Goal: Transaction & Acquisition: Purchase product/service

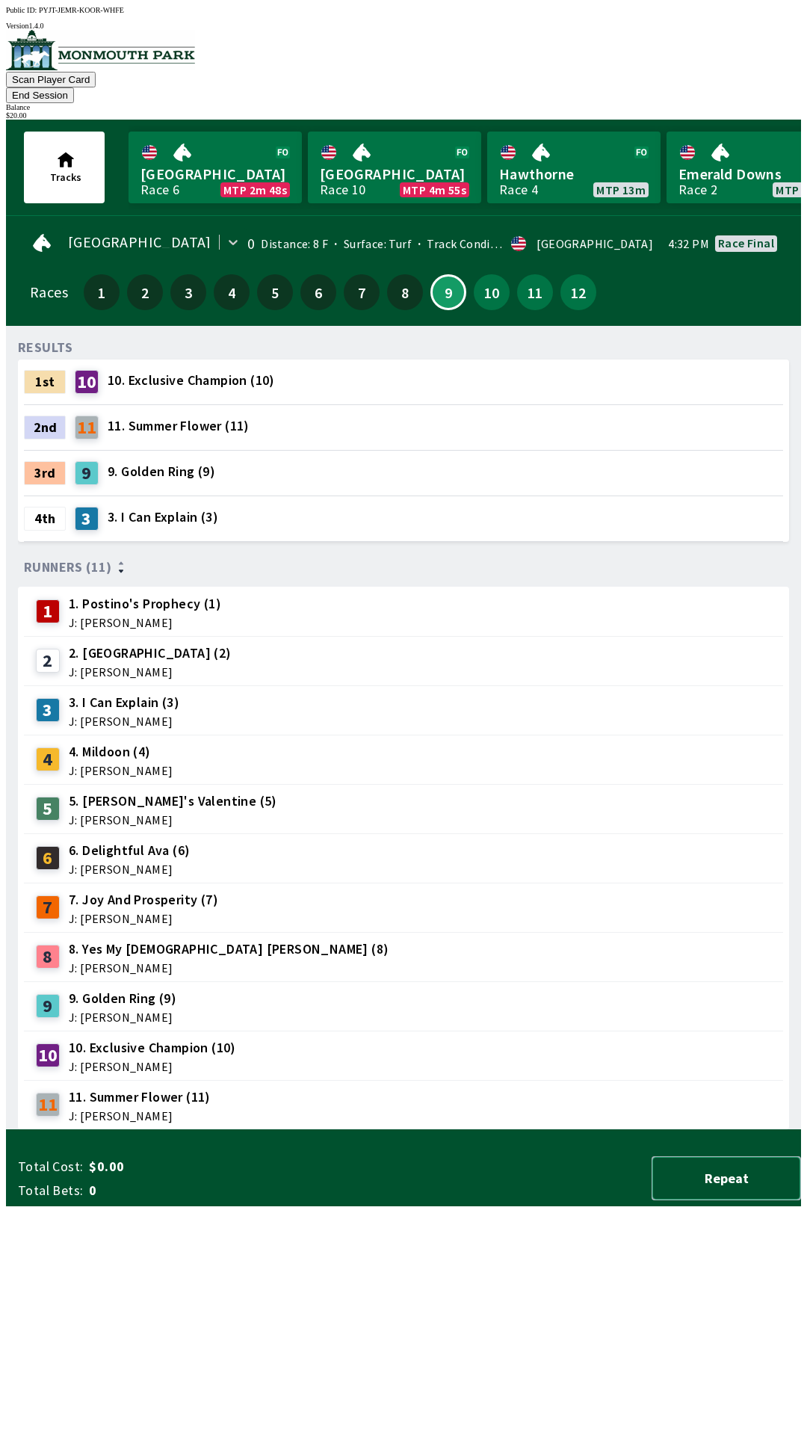
click at [722, 1200] on button "Repeat" at bounding box center [726, 1178] width 149 height 44
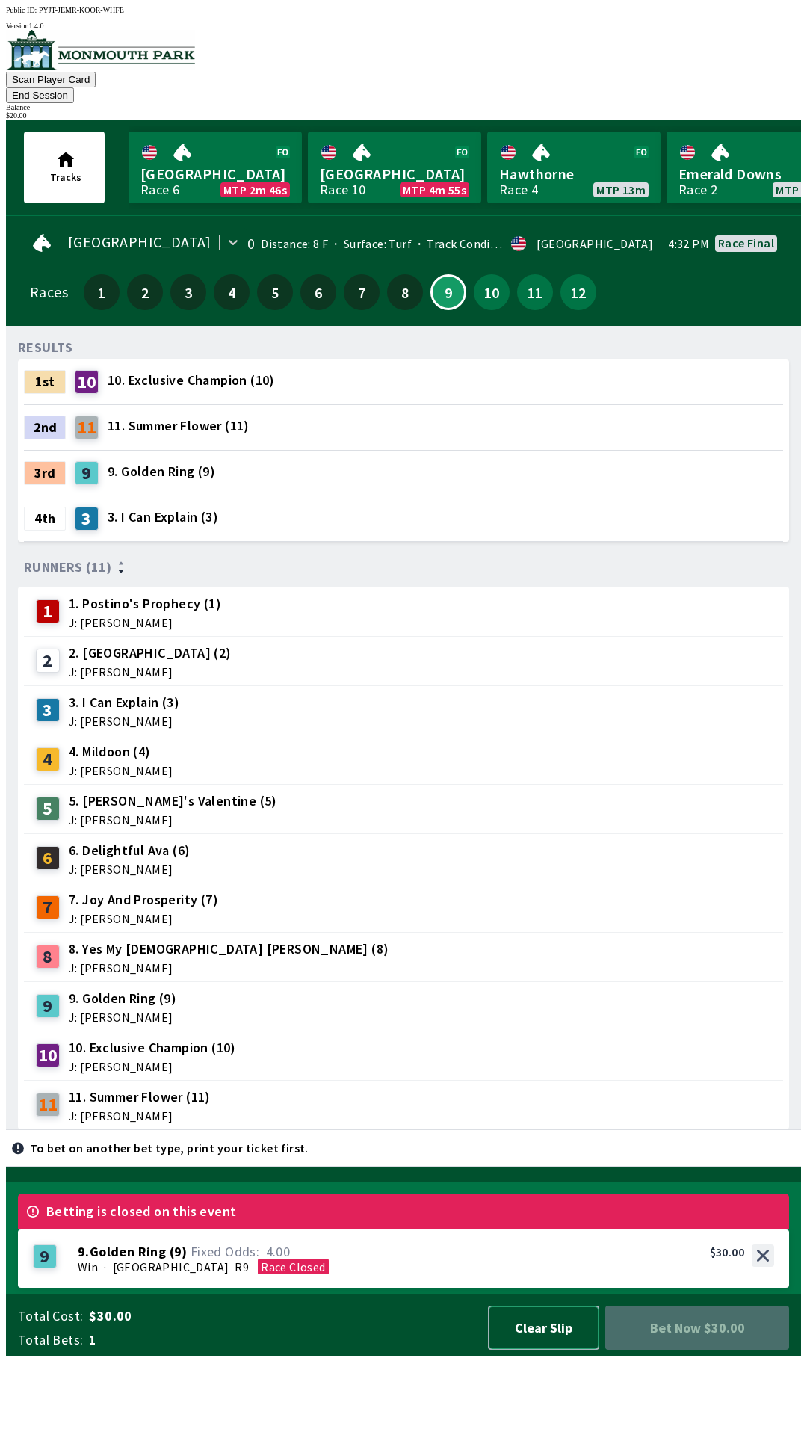
click at [533, 1349] on button "Clear Slip" at bounding box center [543, 1327] width 111 height 44
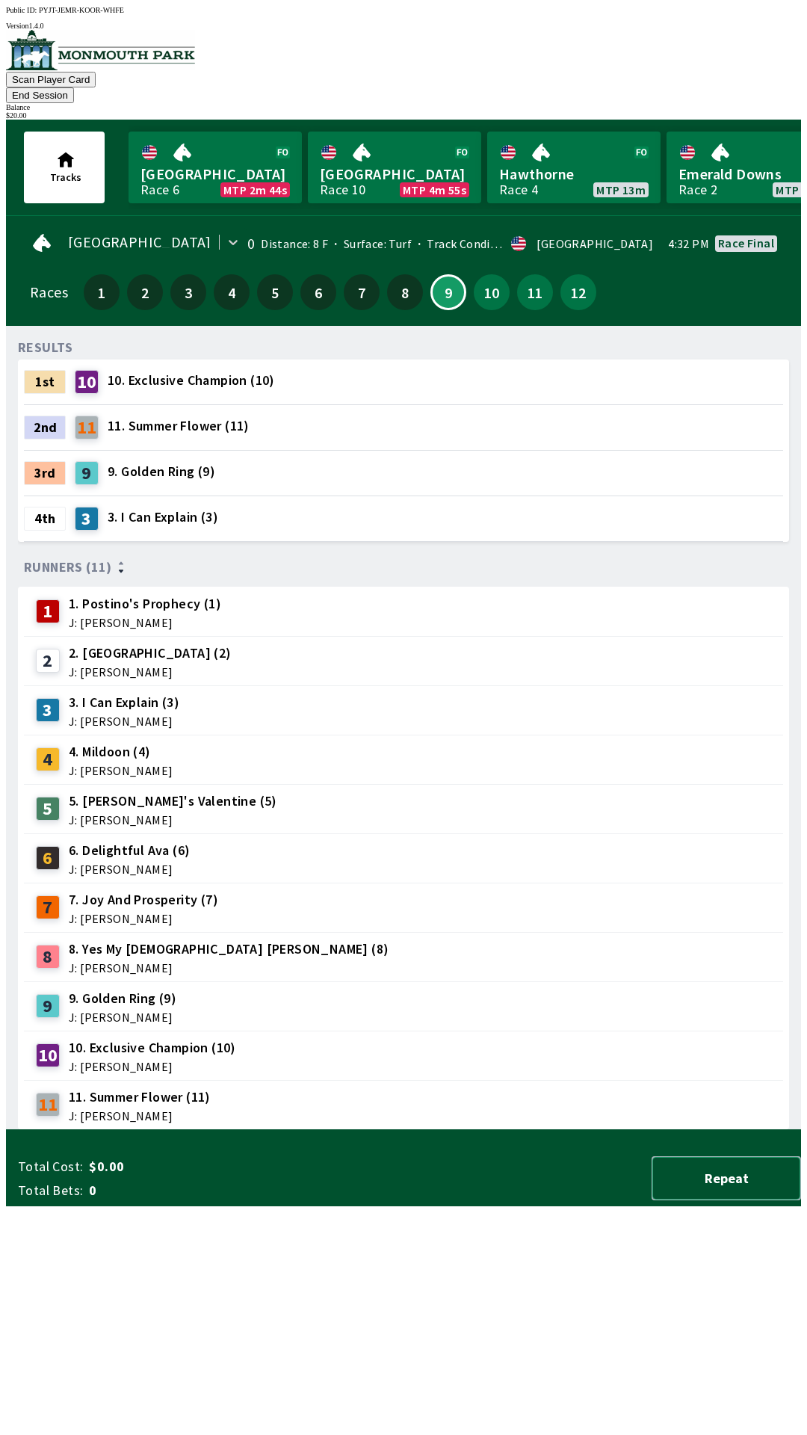
click at [712, 1200] on button "Repeat" at bounding box center [726, 1178] width 149 height 44
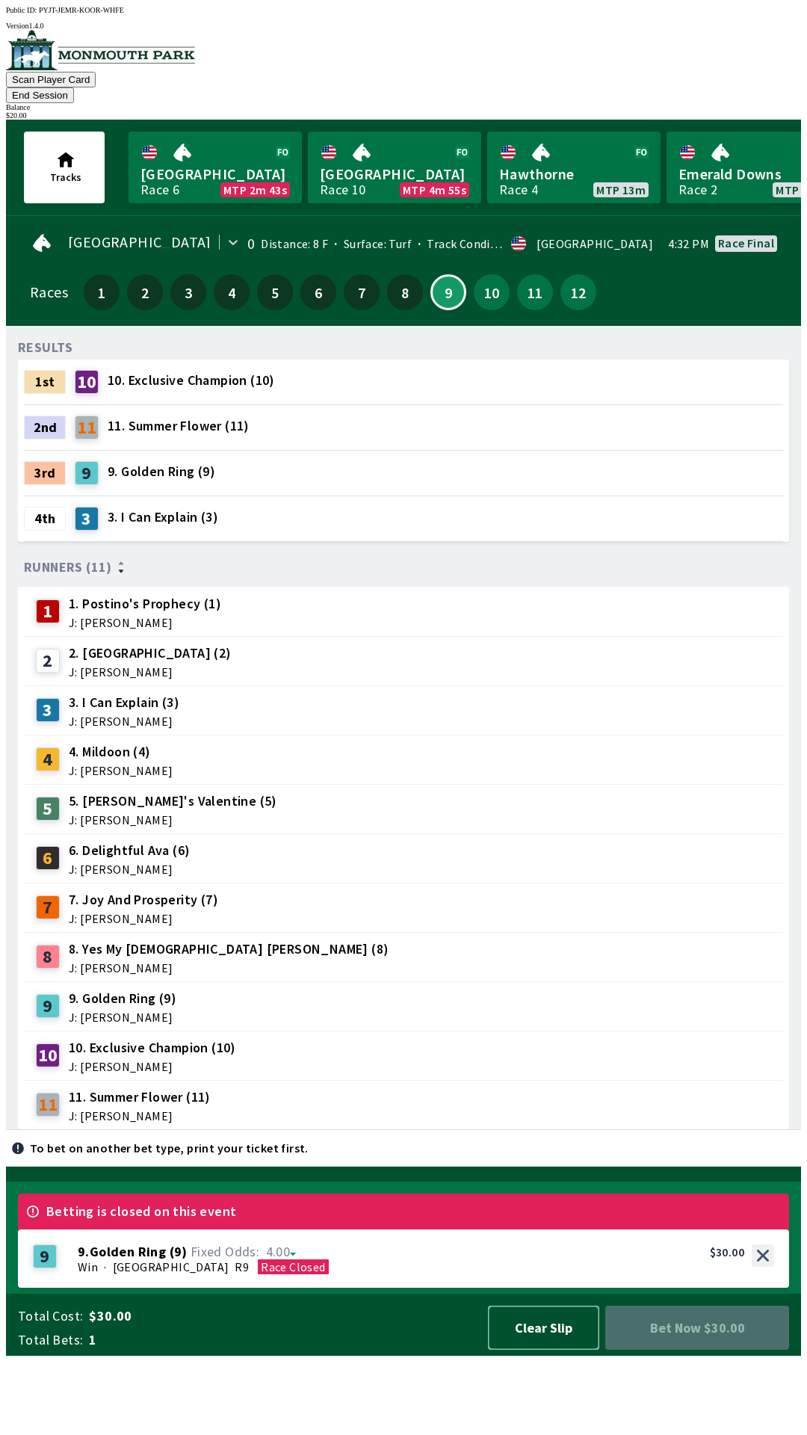
click at [570, 1349] on button "Clear Slip" at bounding box center [543, 1327] width 111 height 44
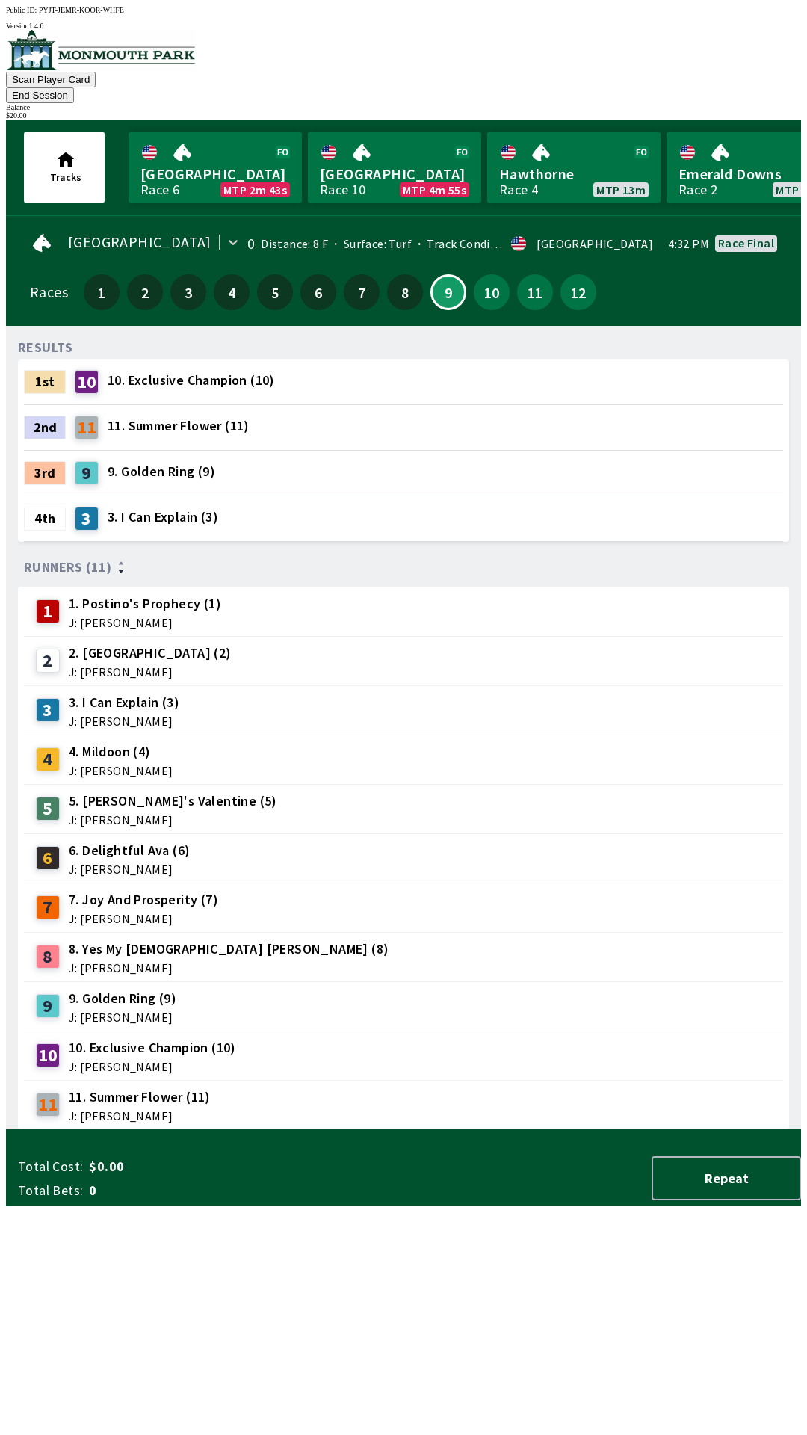
click at [550, 1200] on div "Total Cost: $0.00 Total Bets: 0 Repeat" at bounding box center [409, 1178] width 783 height 44
click at [544, 1200] on div "Total Cost: $0.00 Total Bets: 0 Repeat" at bounding box center [409, 1178] width 783 height 44
click at [374, 139] on link "[GEOGRAPHIC_DATA] Race 10 MTP 4m 55s" at bounding box center [394, 167] width 173 height 72
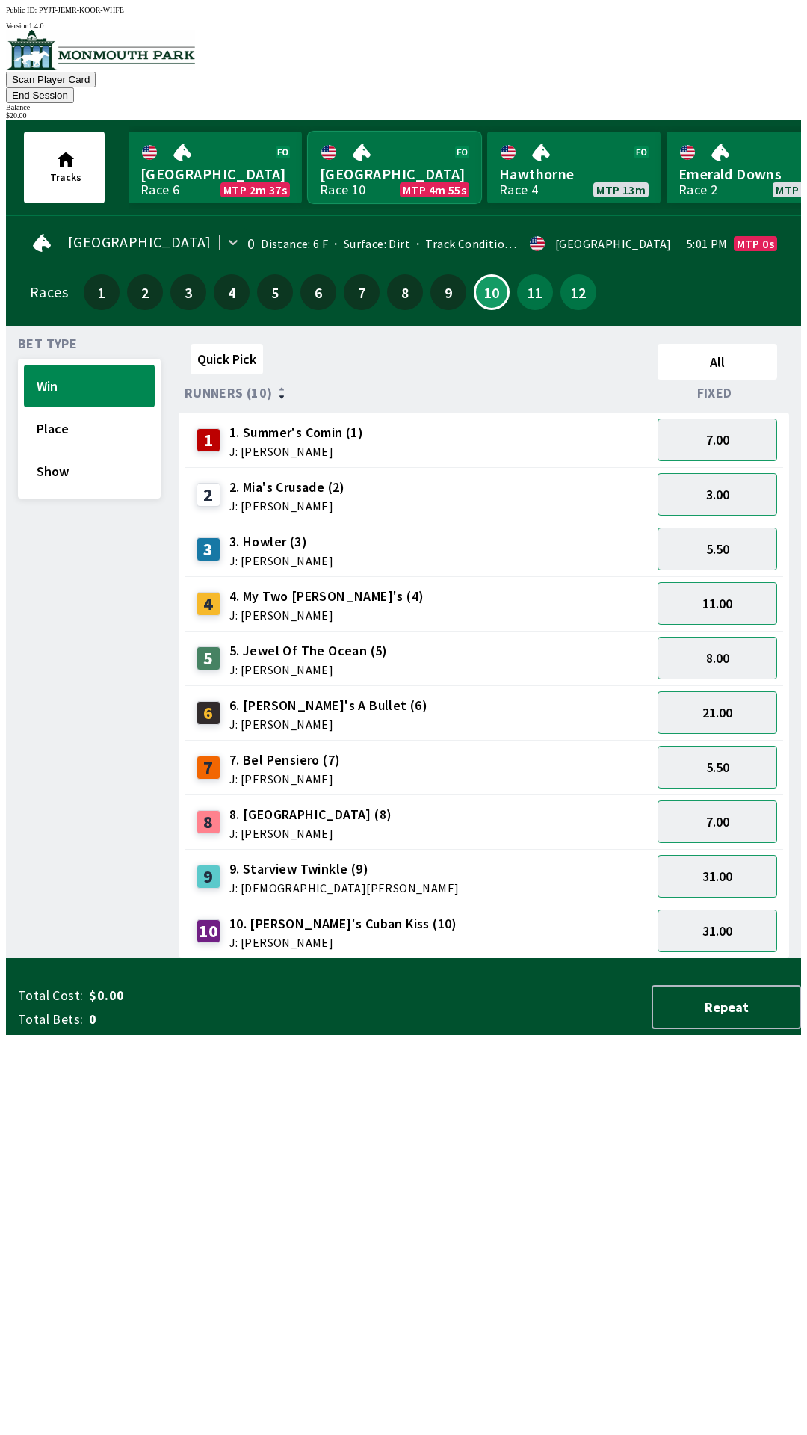
click at [385, 152] on link "[GEOGRAPHIC_DATA] Race 10 MTP 4m 55s" at bounding box center [394, 167] width 173 height 72
click at [338, 663] on span "J: [PERSON_NAME]" at bounding box center [308, 669] width 158 height 12
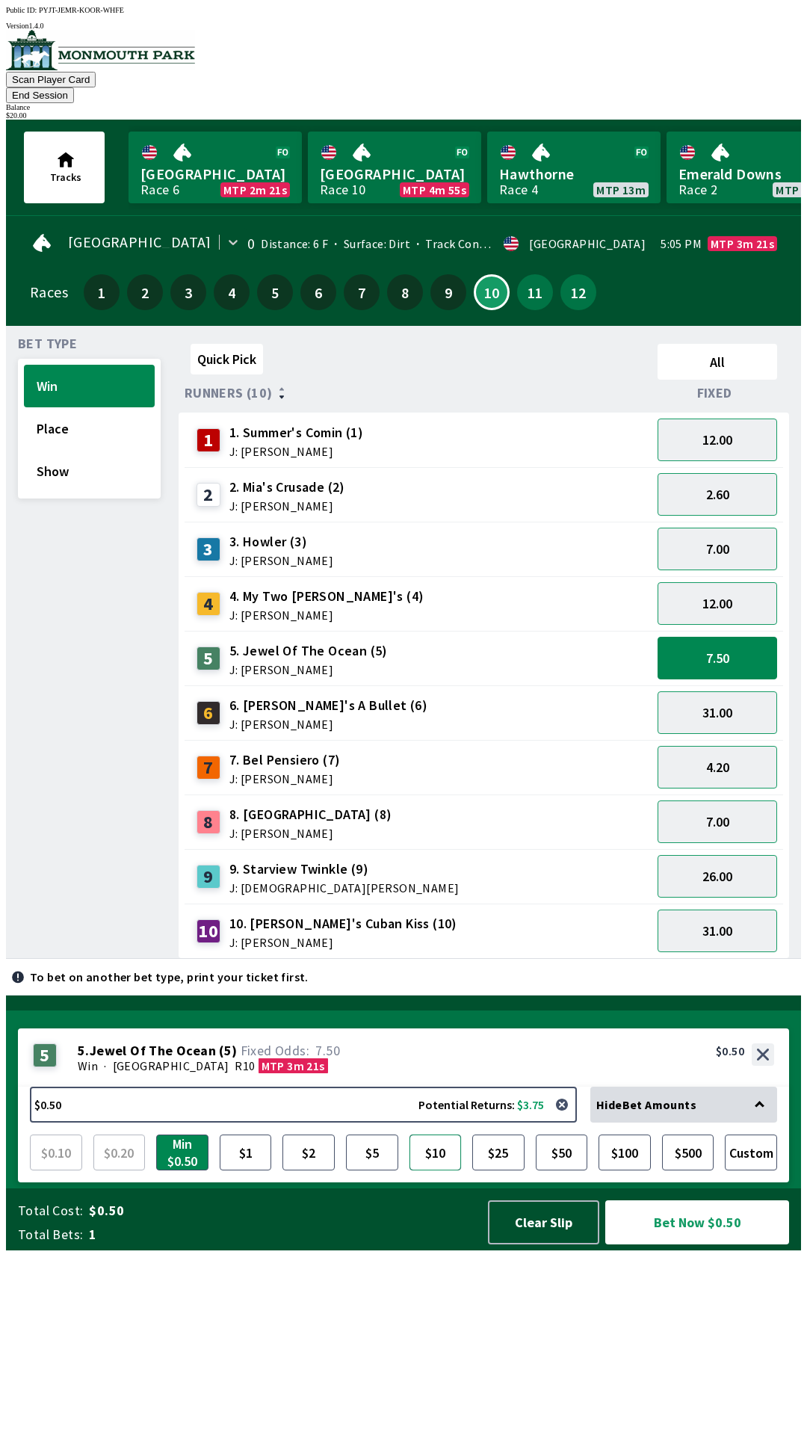
click at [456, 1170] on button "$10" at bounding box center [435, 1152] width 52 height 36
click at [54, 409] on button "Place" at bounding box center [89, 428] width 131 height 43
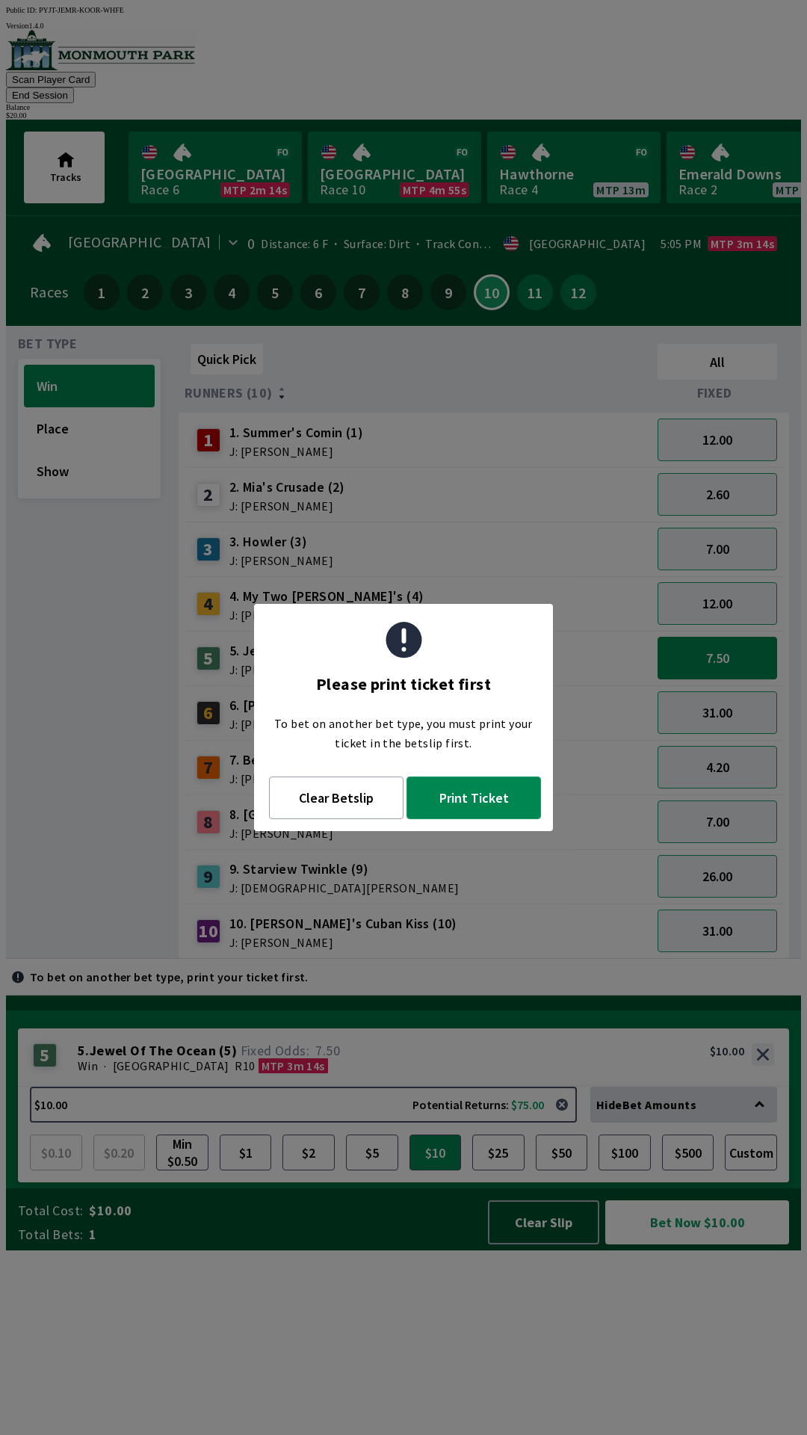
click at [463, 802] on button "Print Ticket" at bounding box center [473, 797] width 134 height 43
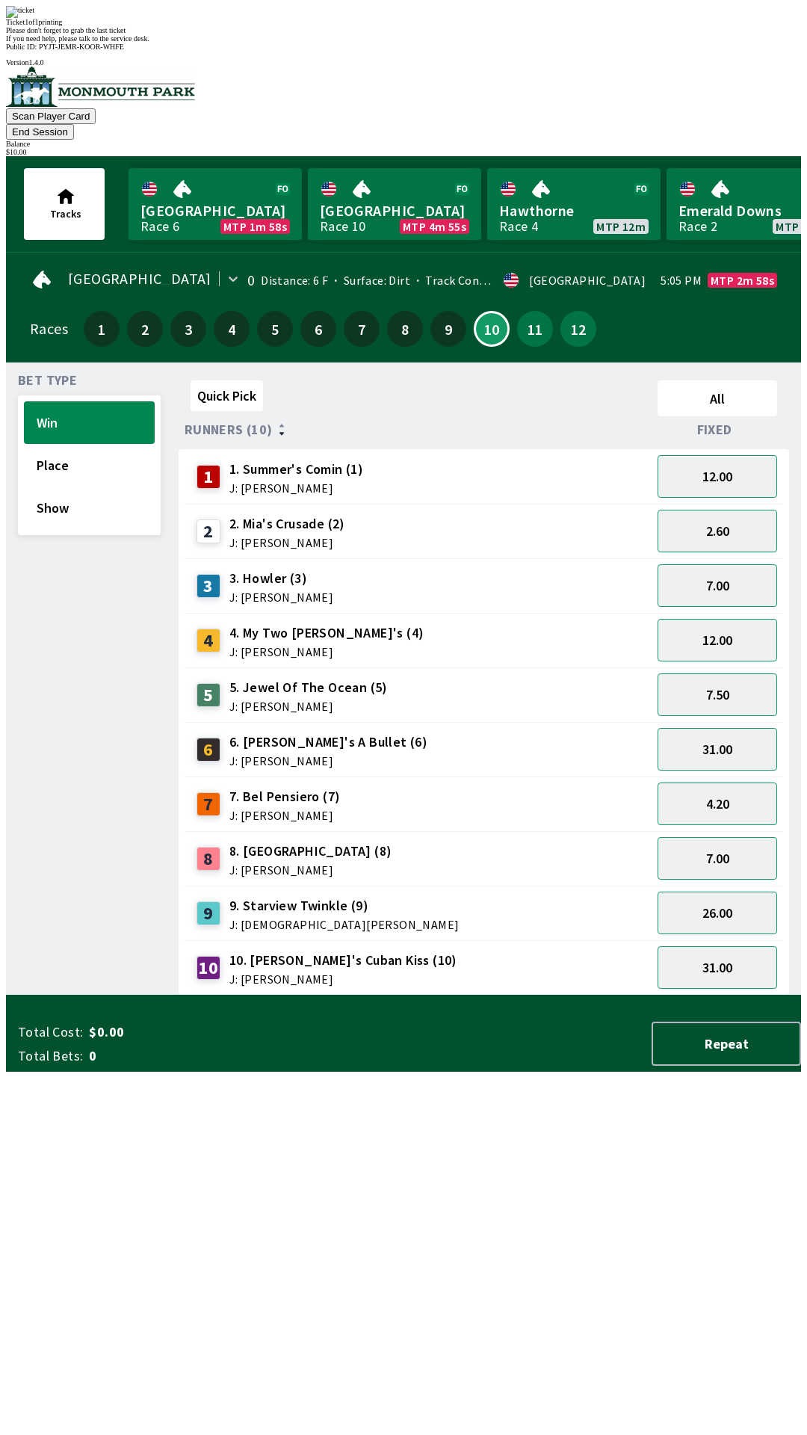
click at [519, 894] on div "9 9. Starview Twinkle (9) J: [DEMOGRAPHIC_DATA][PERSON_NAME]" at bounding box center [418, 912] width 455 height 37
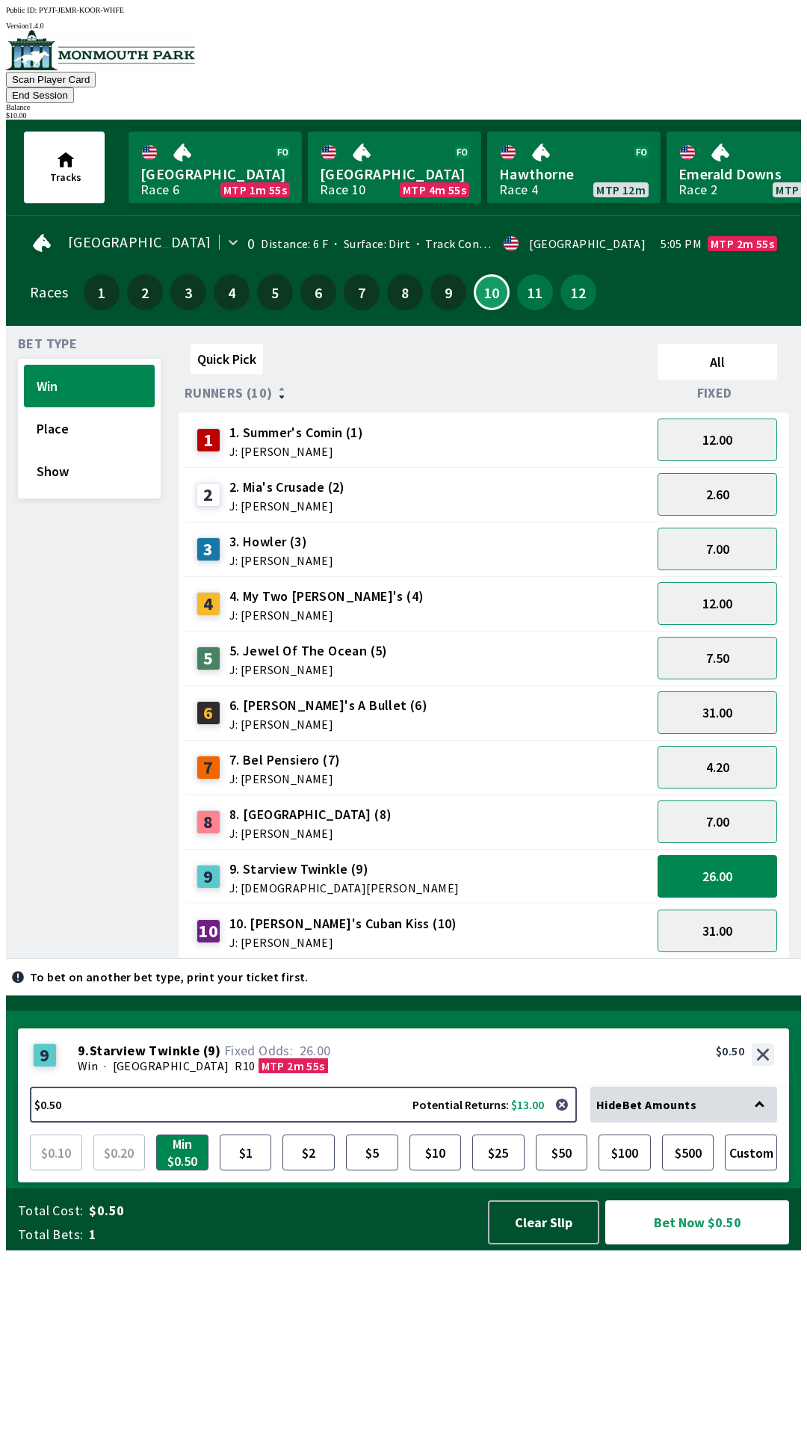
click at [294, 500] on span "J: [PERSON_NAME]" at bounding box center [287, 506] width 116 height 12
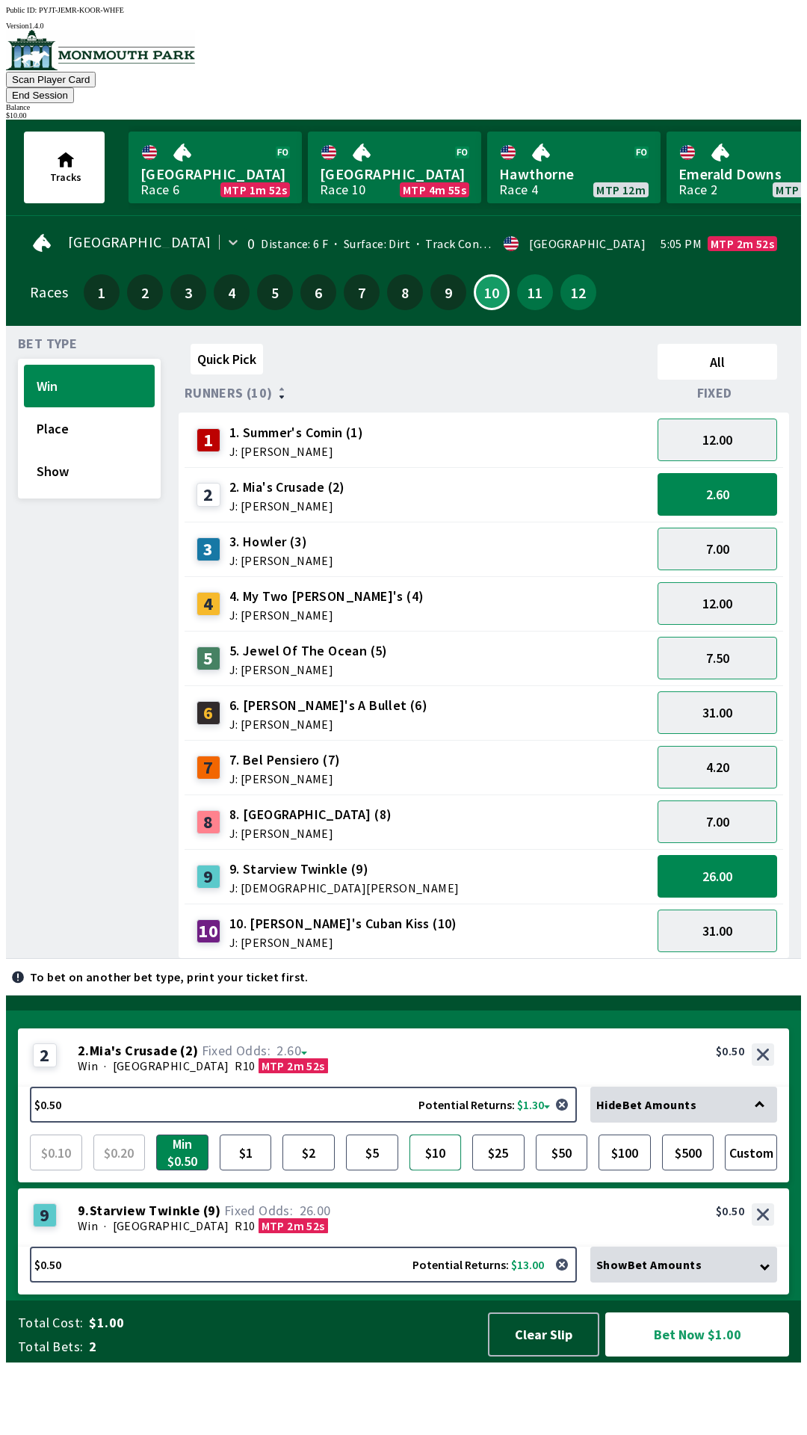
click at [435, 1170] on button "$10" at bounding box center [435, 1152] width 52 height 36
click at [690, 1356] on button "Bet Now $10.50" at bounding box center [697, 1334] width 184 height 44
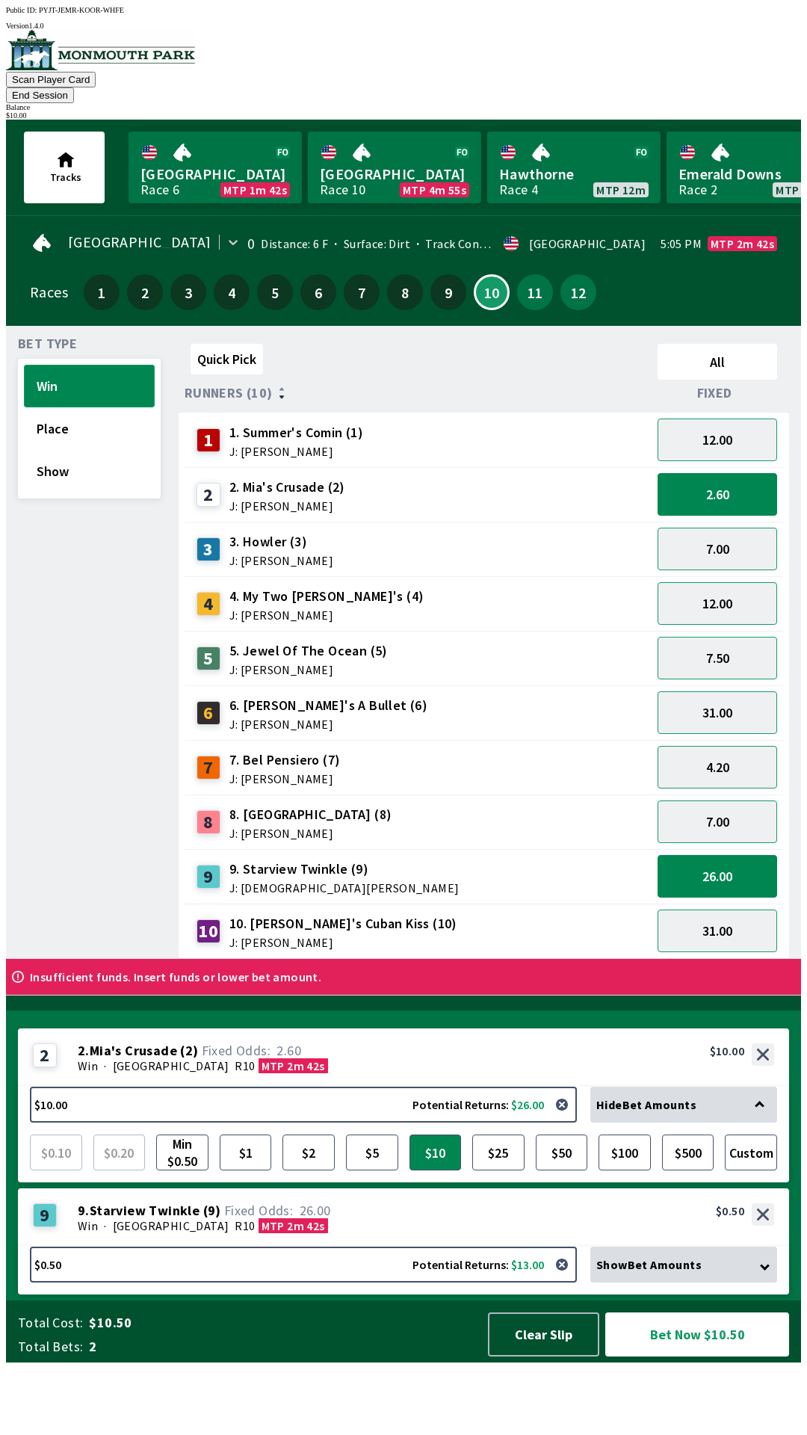
click at [95, 374] on button "Win" at bounding box center [89, 386] width 131 height 43
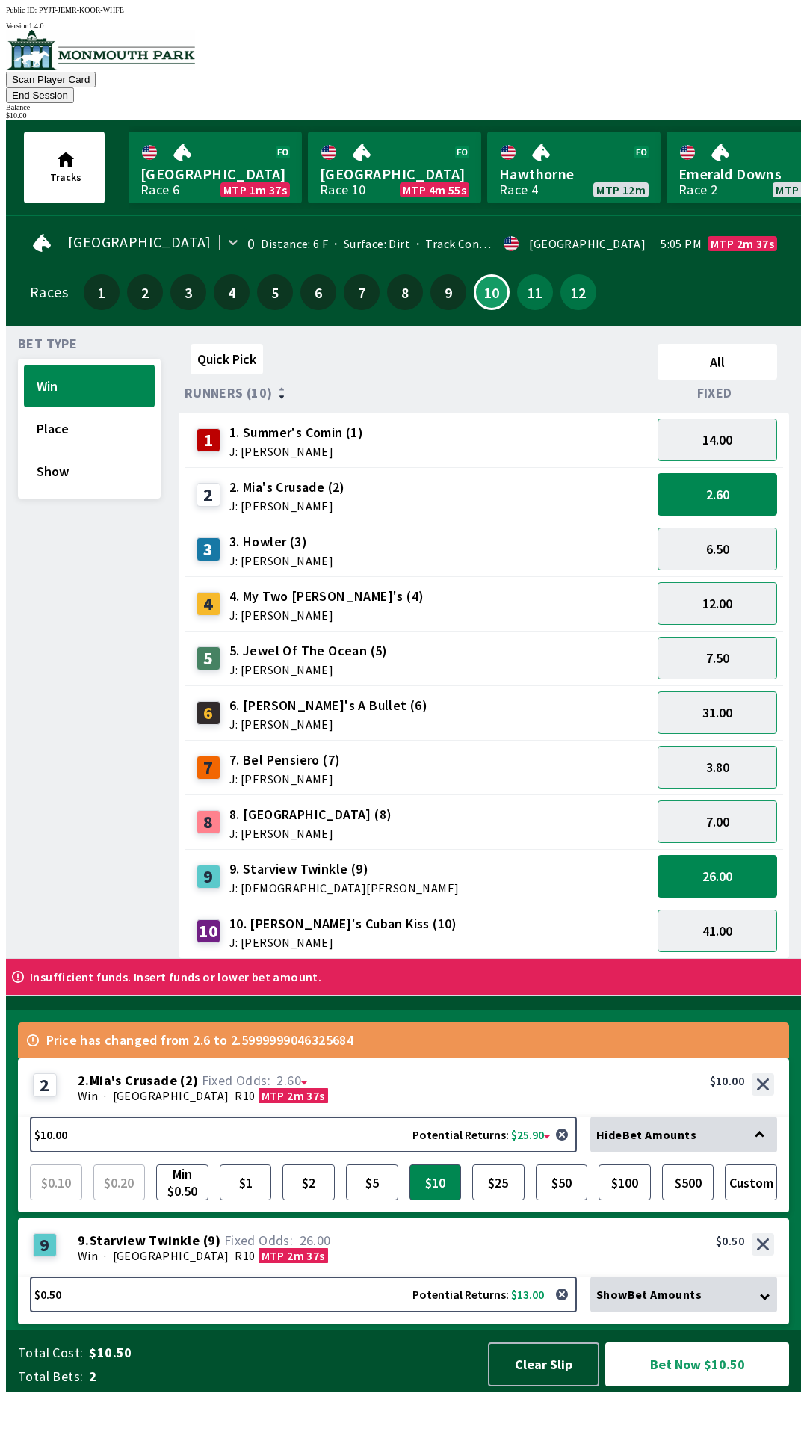
click at [347, 476] on div "2 2. Mia's Crusade (2) J: [PERSON_NAME]" at bounding box center [418, 494] width 455 height 37
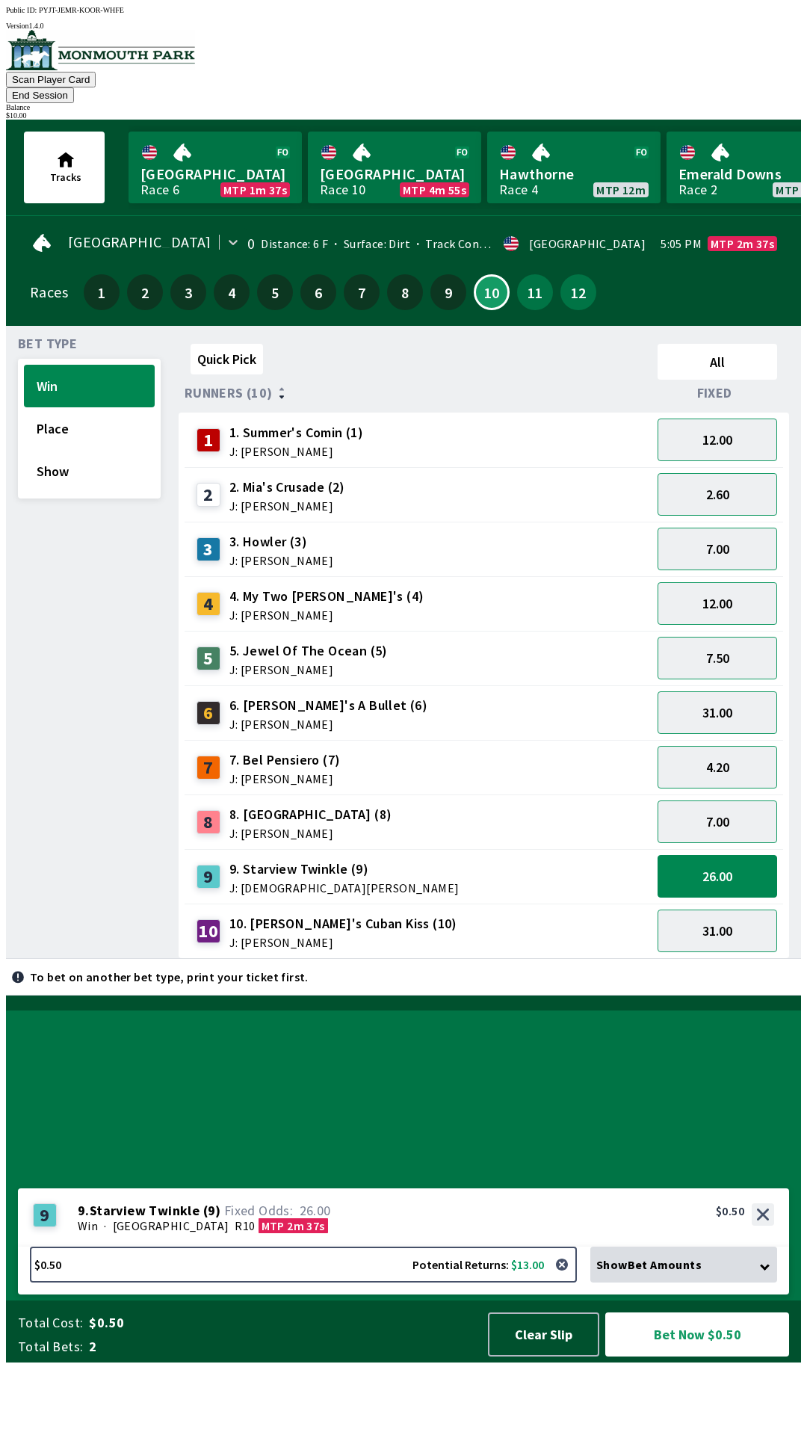
click at [304, 477] on div "2. Mia's Crusade (2) J: [PERSON_NAME]" at bounding box center [287, 494] width 116 height 34
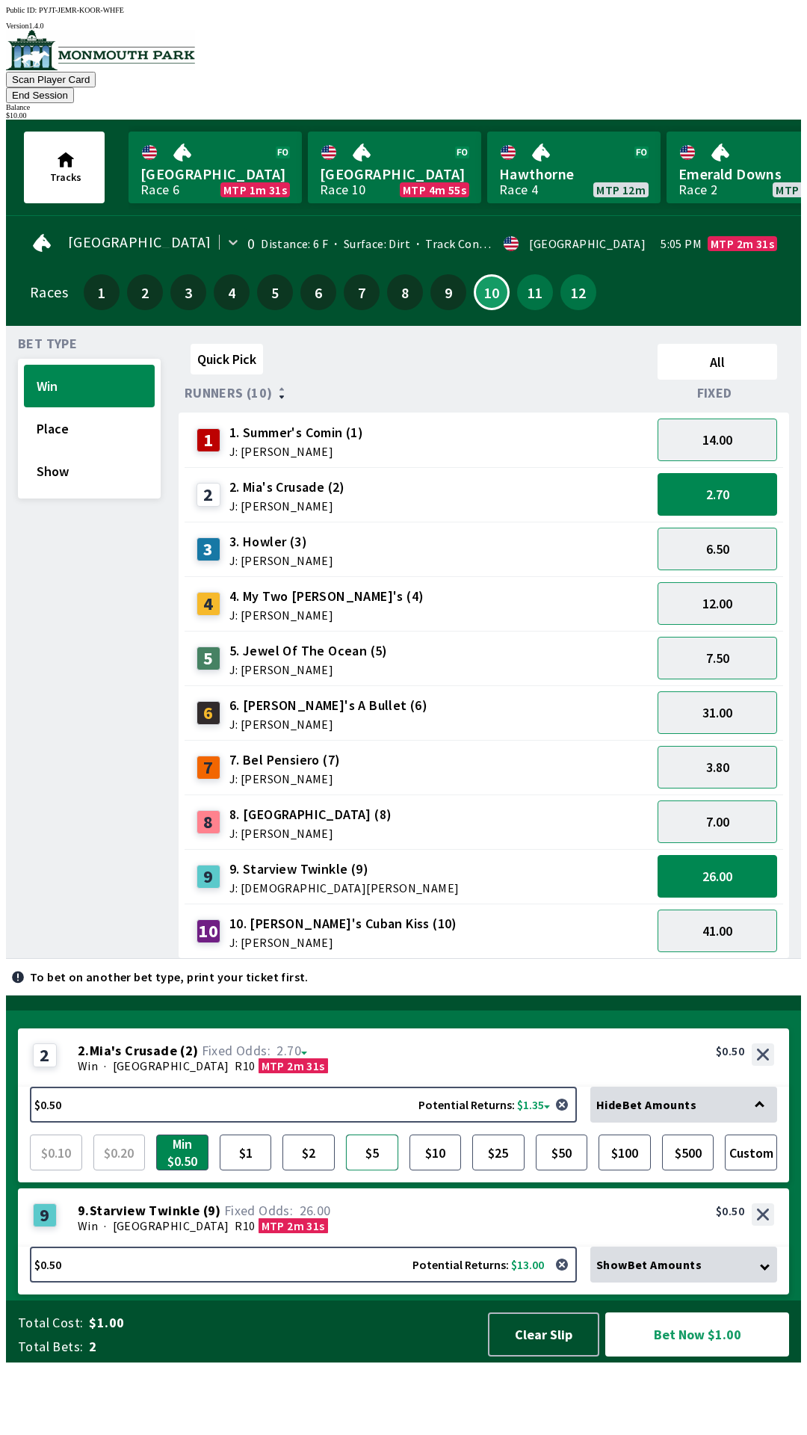
click at [364, 1170] on button "$5" at bounding box center [372, 1152] width 52 height 36
click at [435, 1170] on button "$10" at bounding box center [435, 1152] width 52 height 36
click at [442, 1170] on button "$10" at bounding box center [435, 1152] width 52 height 36
click at [674, 1356] on button "Bet Now $10.50" at bounding box center [697, 1334] width 184 height 44
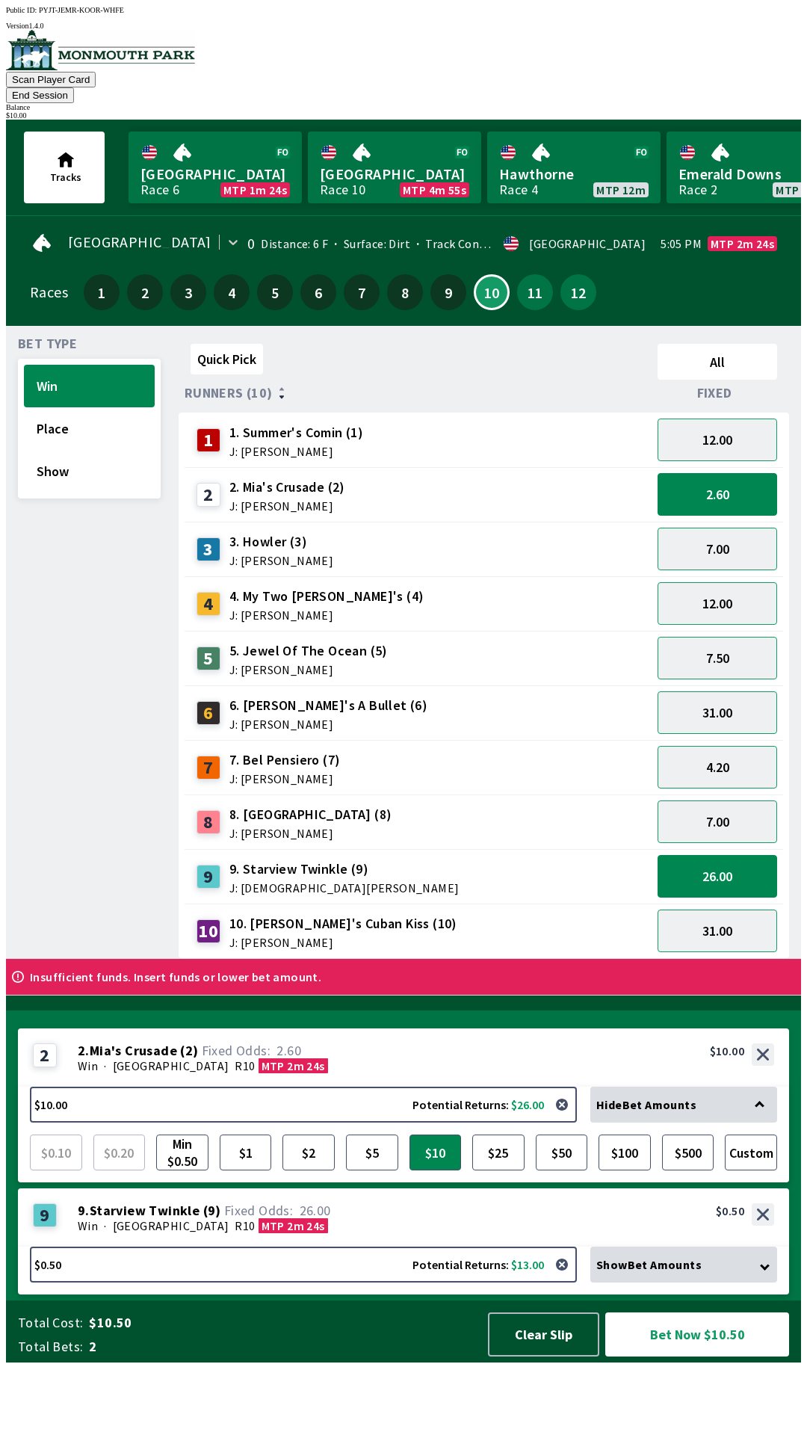
click at [353, 641] on span "5. Jewel Of The Ocean (5)" at bounding box center [308, 650] width 158 height 19
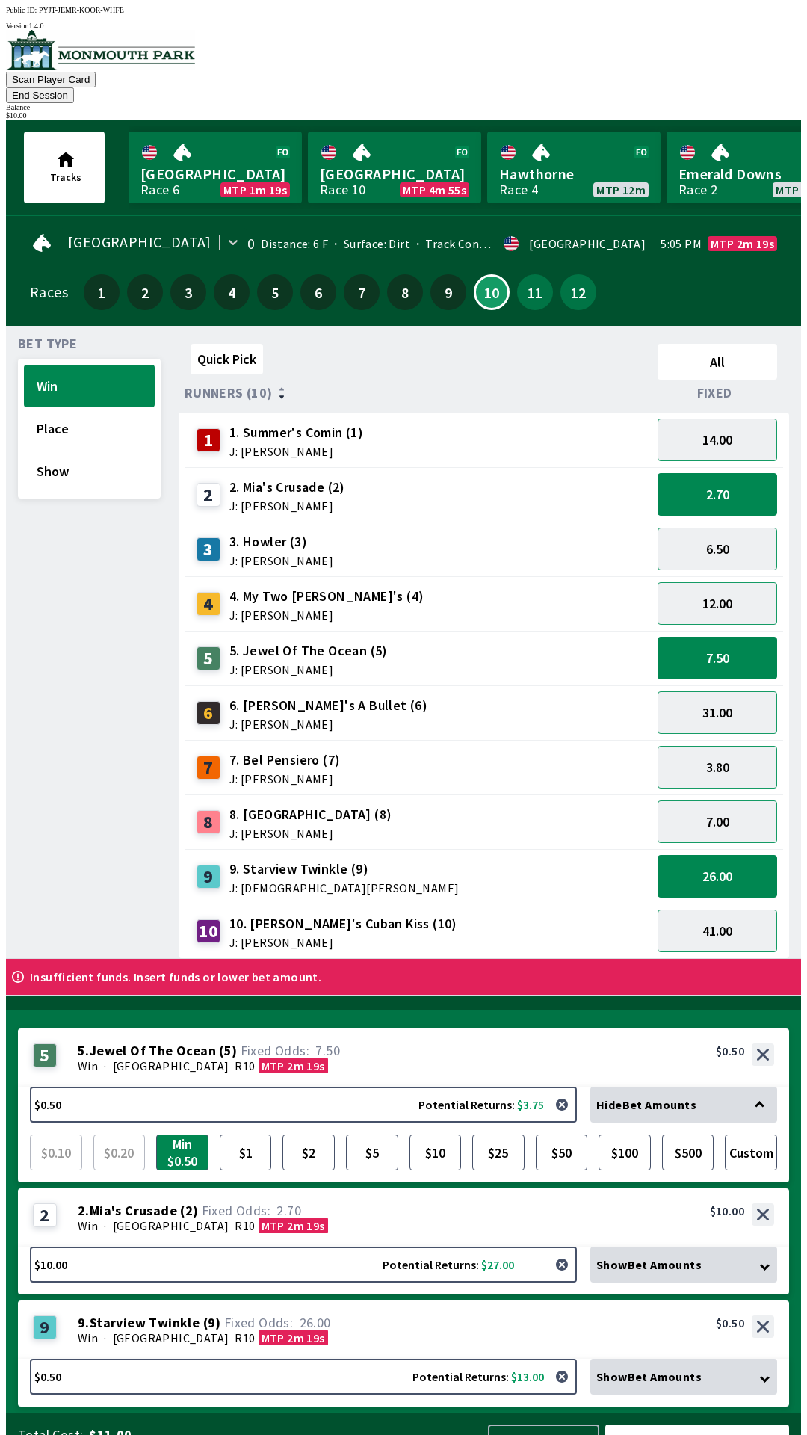
click at [565, 1249] on button "button" at bounding box center [562, 1264] width 30 height 30
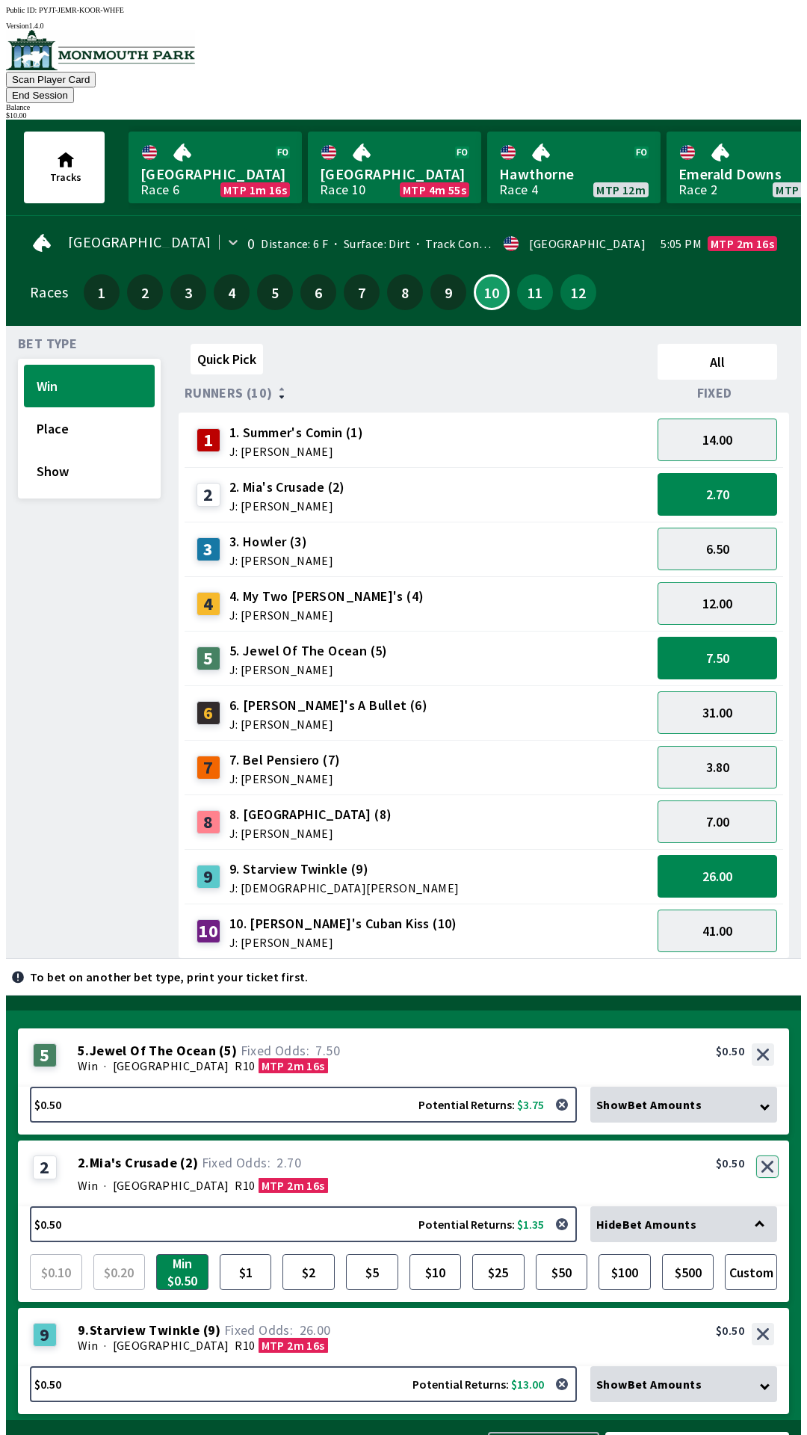
click at [765, 1155] on button "button" at bounding box center [767, 1166] width 22 height 22
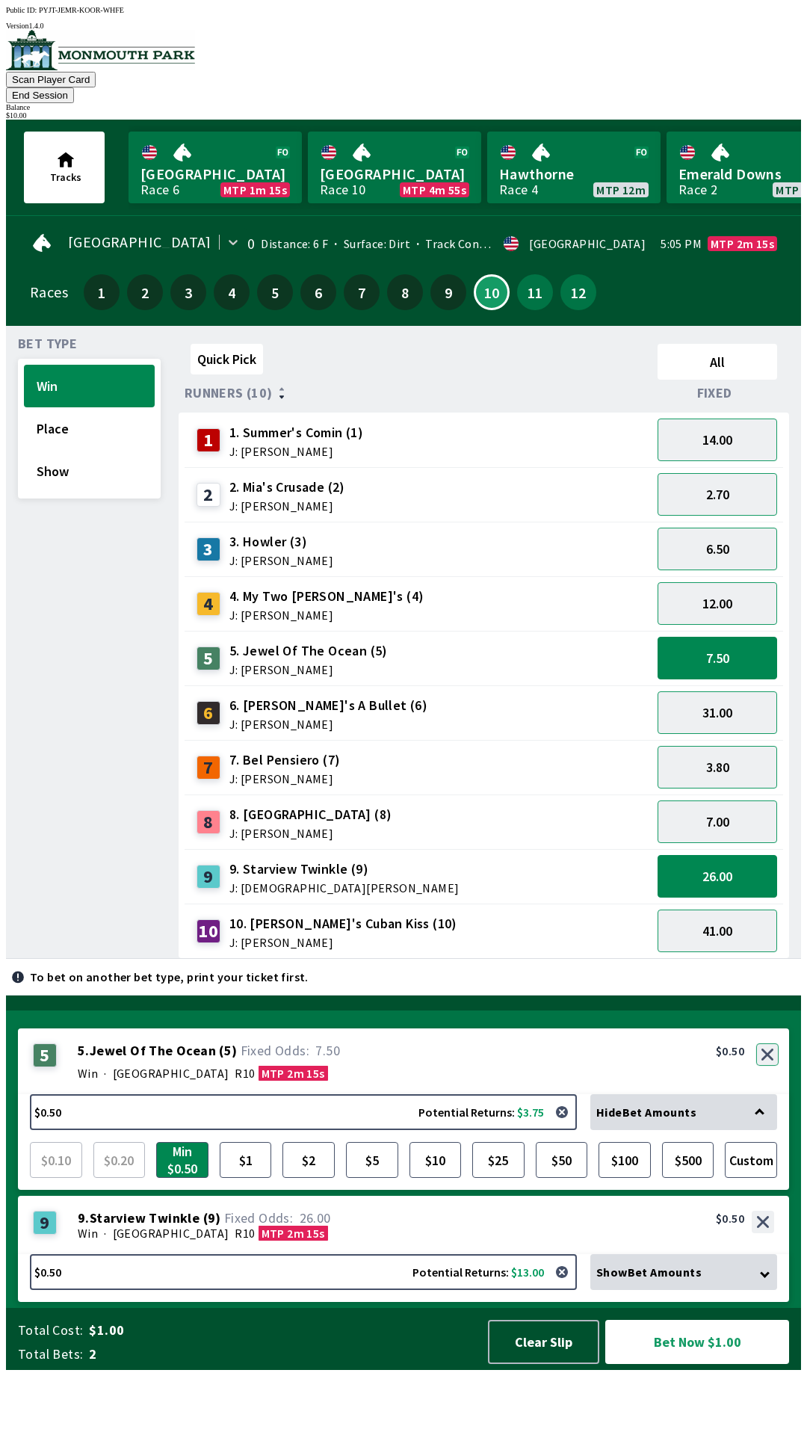
click at [764, 1065] on button "button" at bounding box center [767, 1054] width 22 height 22
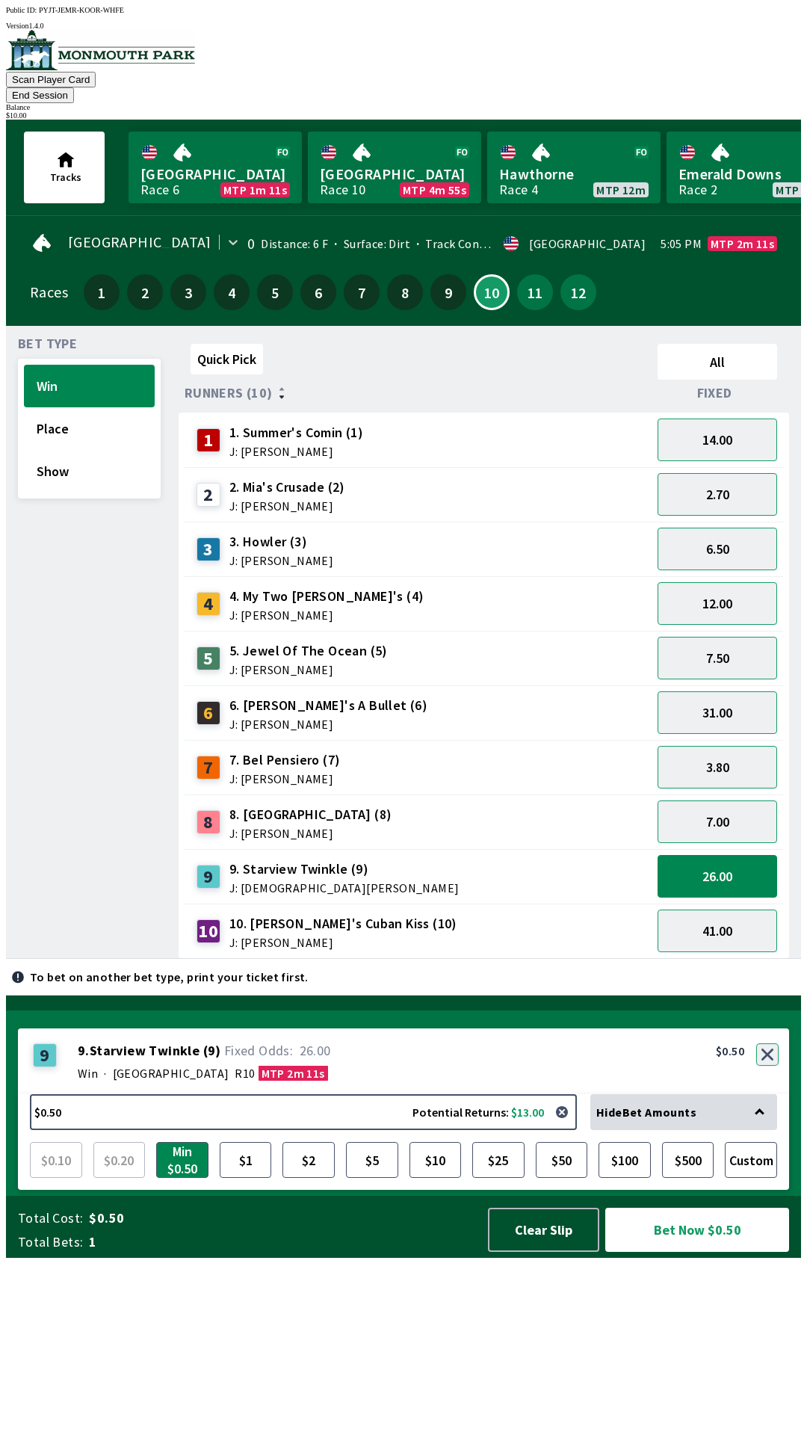
click at [767, 1065] on button "button" at bounding box center [767, 1054] width 22 height 22
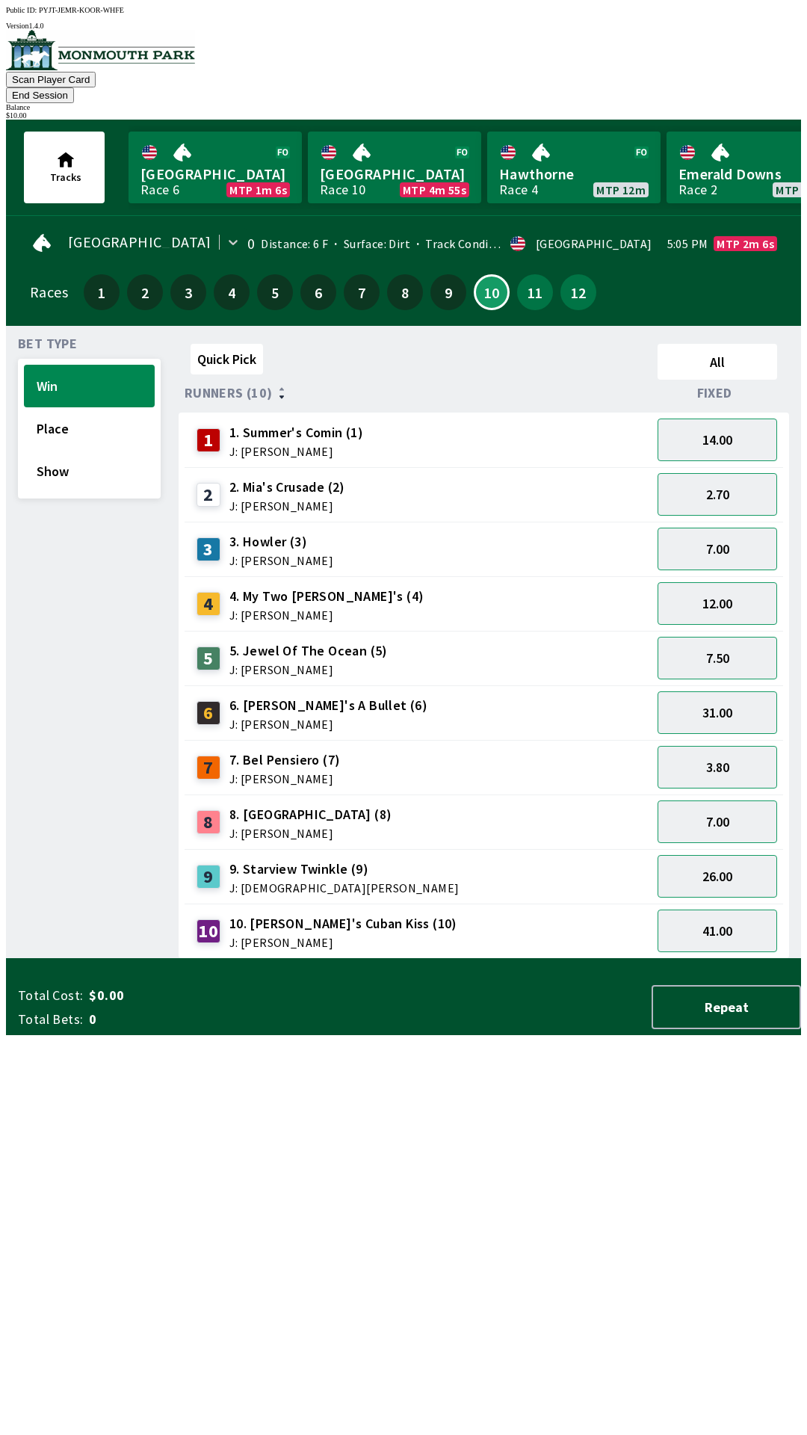
click at [293, 641] on span "5. Jewel Of The Ocean (5)" at bounding box center [308, 650] width 158 height 19
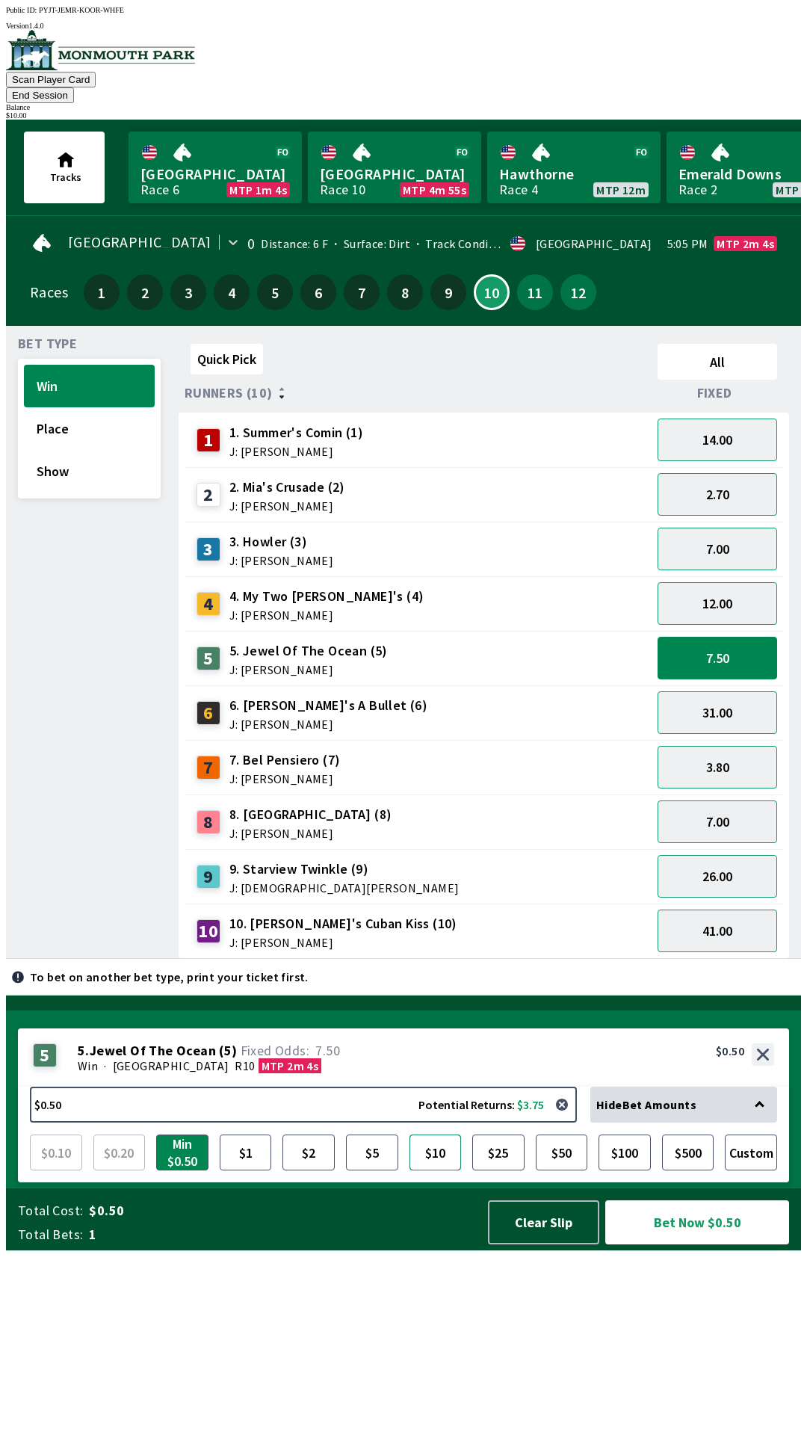
click at [439, 1170] on button "$10" at bounding box center [435, 1152] width 52 height 36
click at [693, 1244] on button "Bet Now $10.00" at bounding box center [697, 1222] width 184 height 44
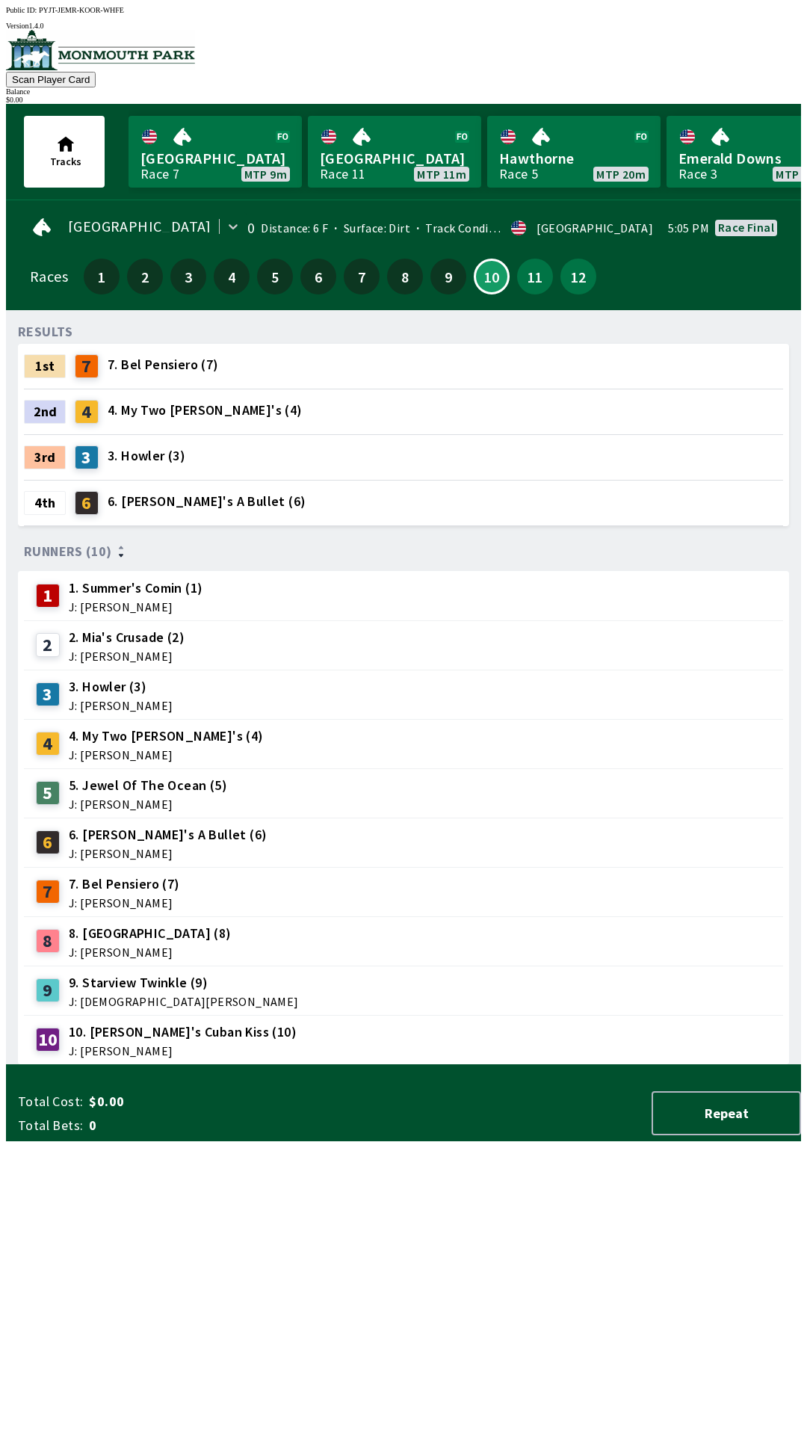
click at [448, 982] on div "9 9. Starview Twinkle (9) J: [DEMOGRAPHIC_DATA][PERSON_NAME]" at bounding box center [403, 989] width 747 height 37
click at [532, 277] on button "11" at bounding box center [535, 277] width 36 height 36
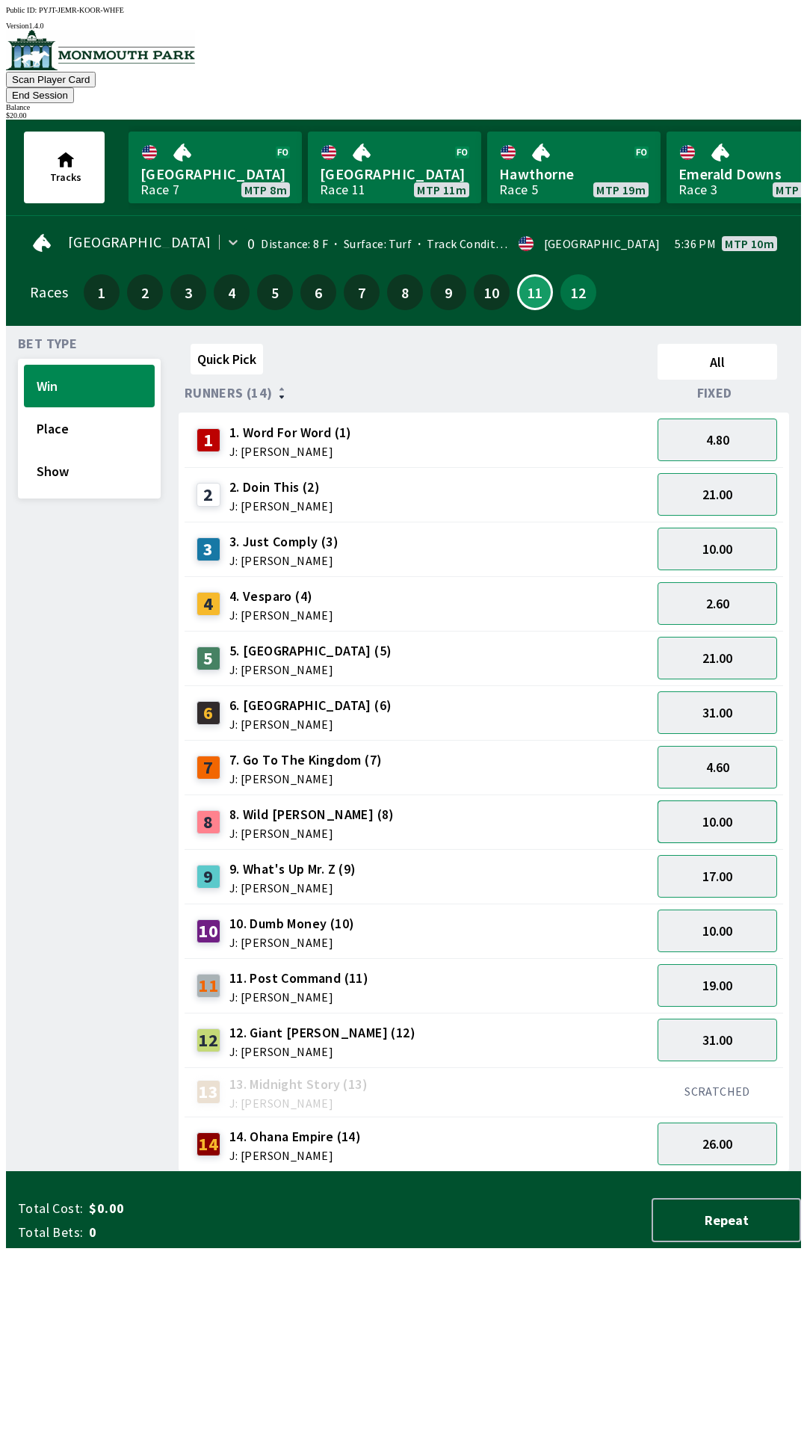
click at [749, 805] on button "10.00" at bounding box center [717, 821] width 120 height 43
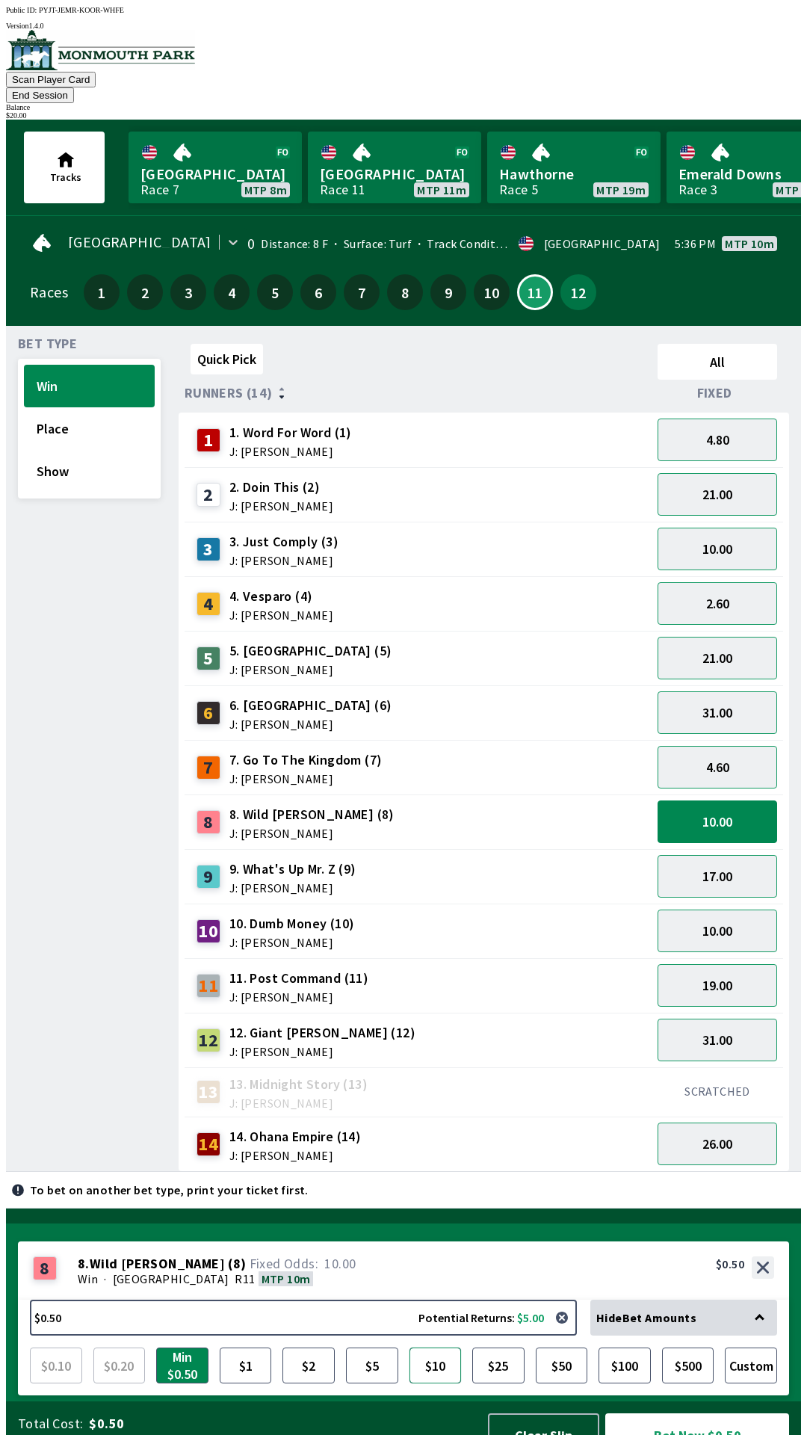
click at [444, 1347] on button "$10" at bounding box center [435, 1365] width 52 height 36
click at [722, 1417] on button "Bet Now $10.00" at bounding box center [697, 1435] width 184 height 44
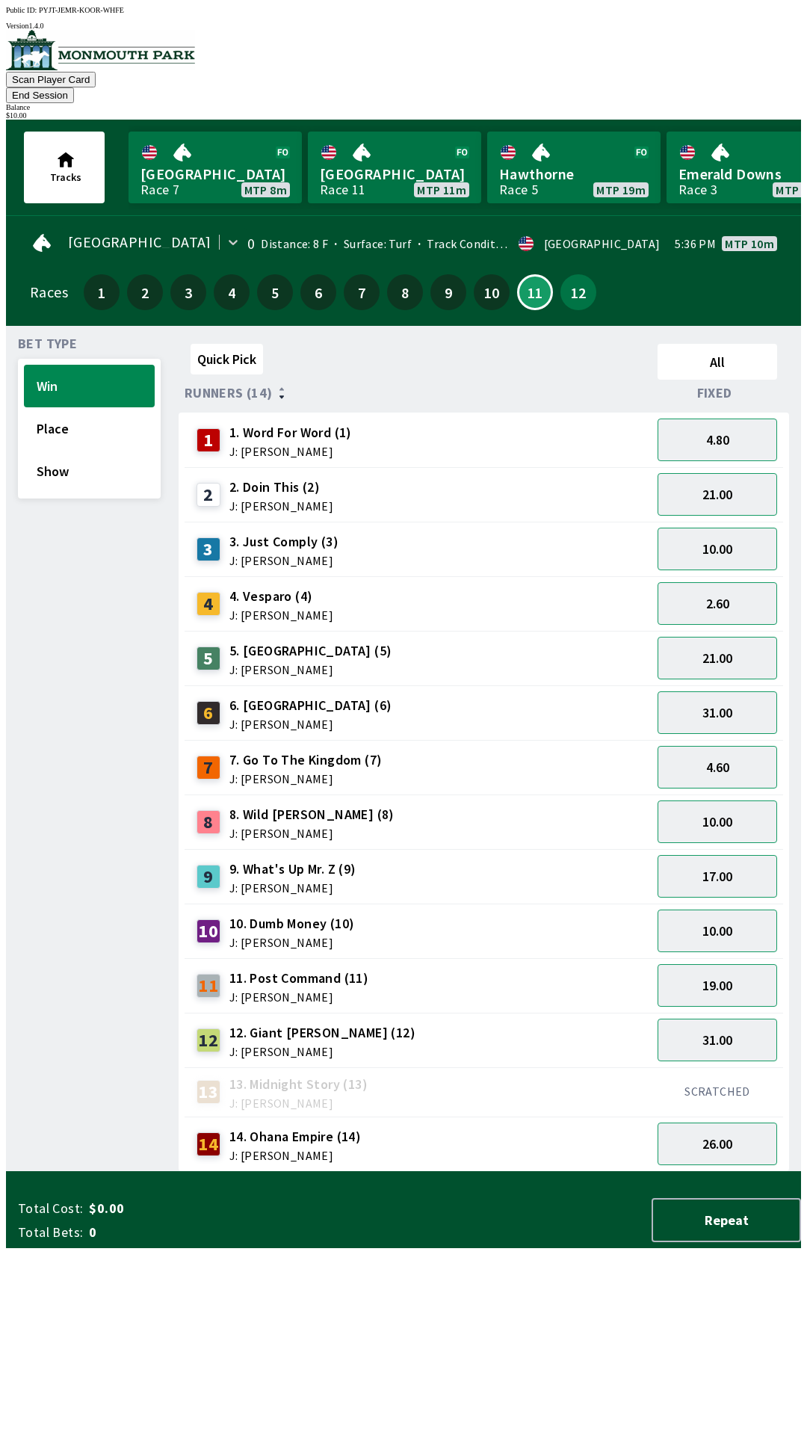
click at [42, 987] on div "Bet Type Win Place Show" at bounding box center [89, 755] width 143 height 834
click at [713, 637] on button "21.00" at bounding box center [717, 658] width 120 height 43
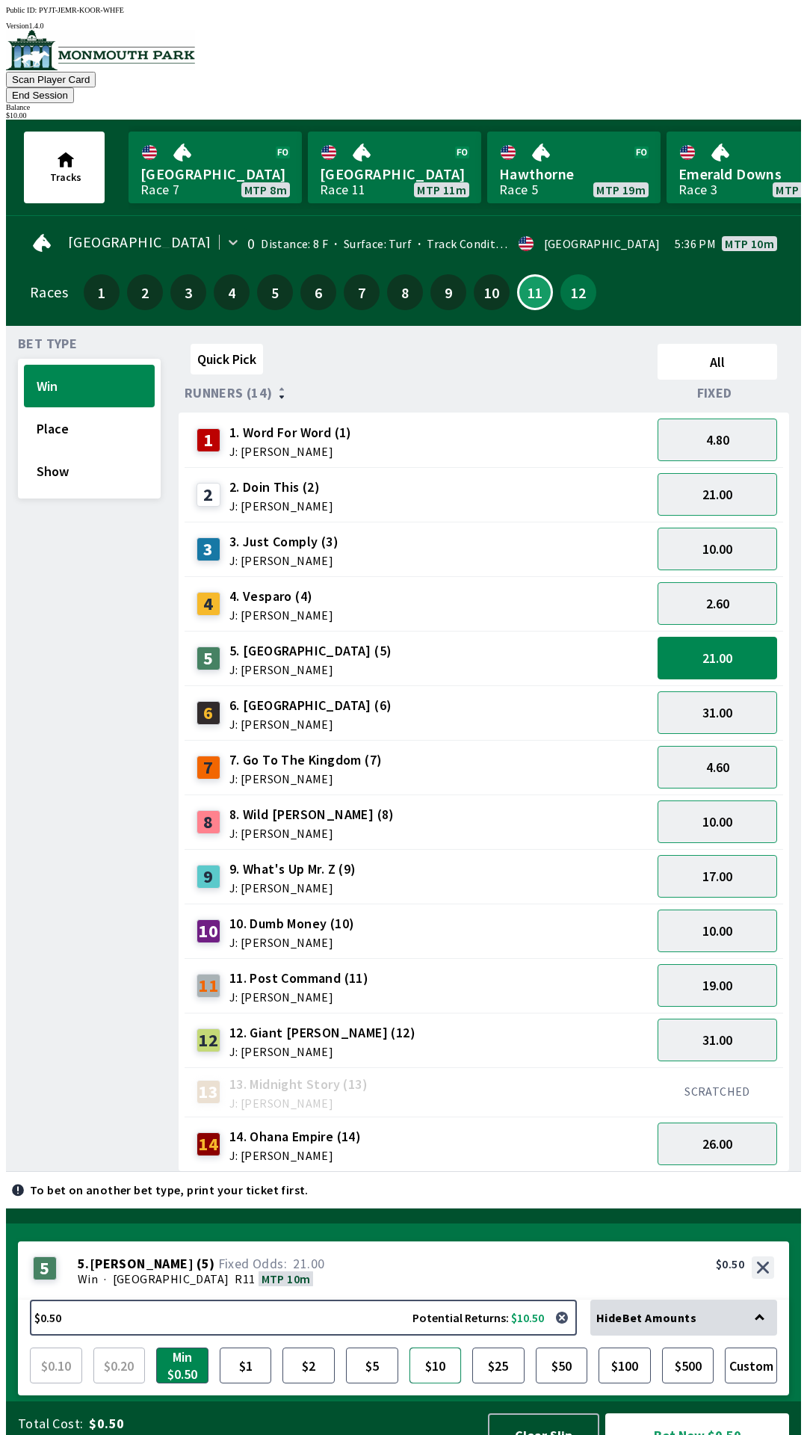
click at [444, 1347] on button "$10" at bounding box center [435, 1365] width 52 height 36
click at [716, 1413] on button "Bet Now $10.00" at bounding box center [697, 1435] width 184 height 44
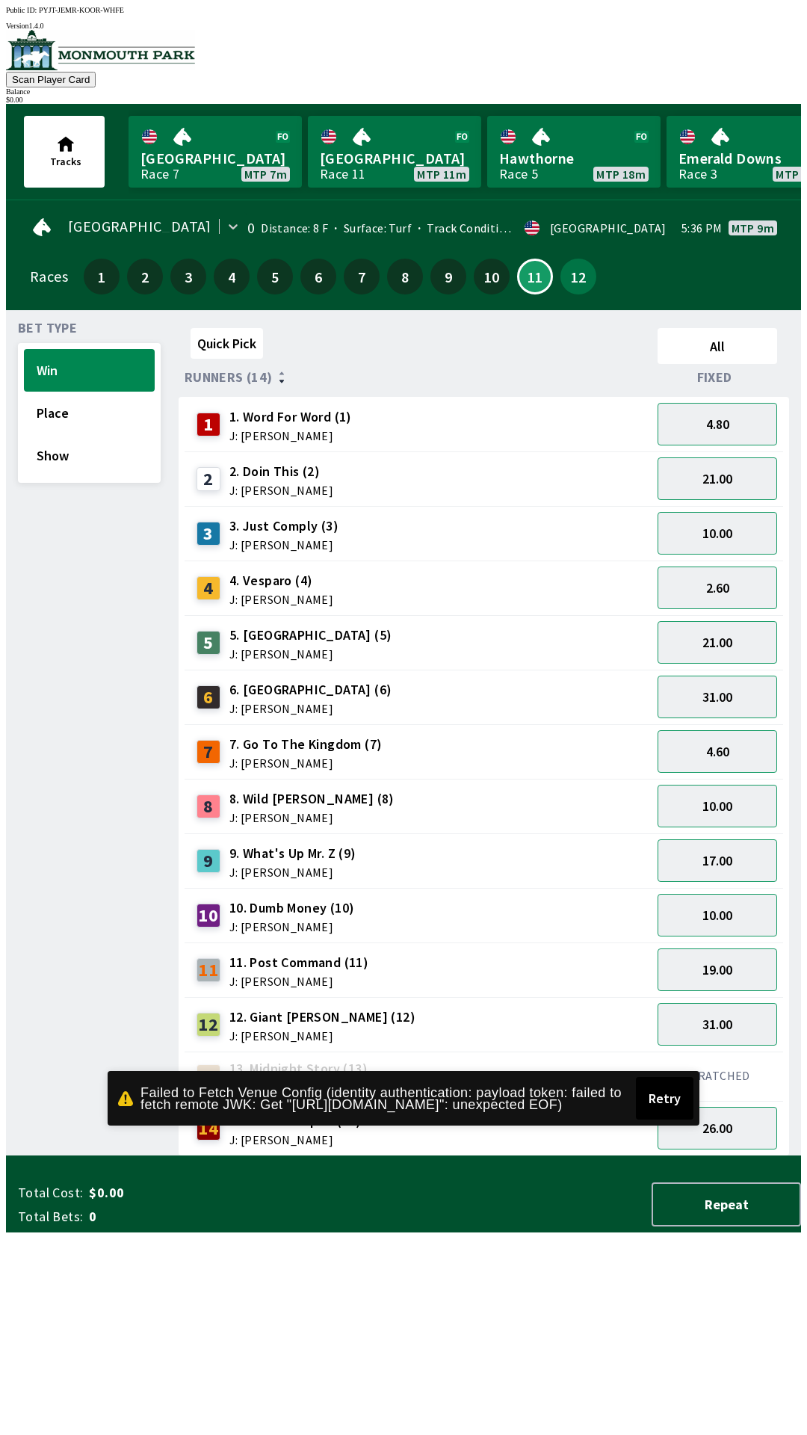
click at [63, 1125] on div "Bet Type Win Place Show" at bounding box center [89, 739] width 143 height 834
click at [742, 962] on button "19.00" at bounding box center [717, 969] width 120 height 43
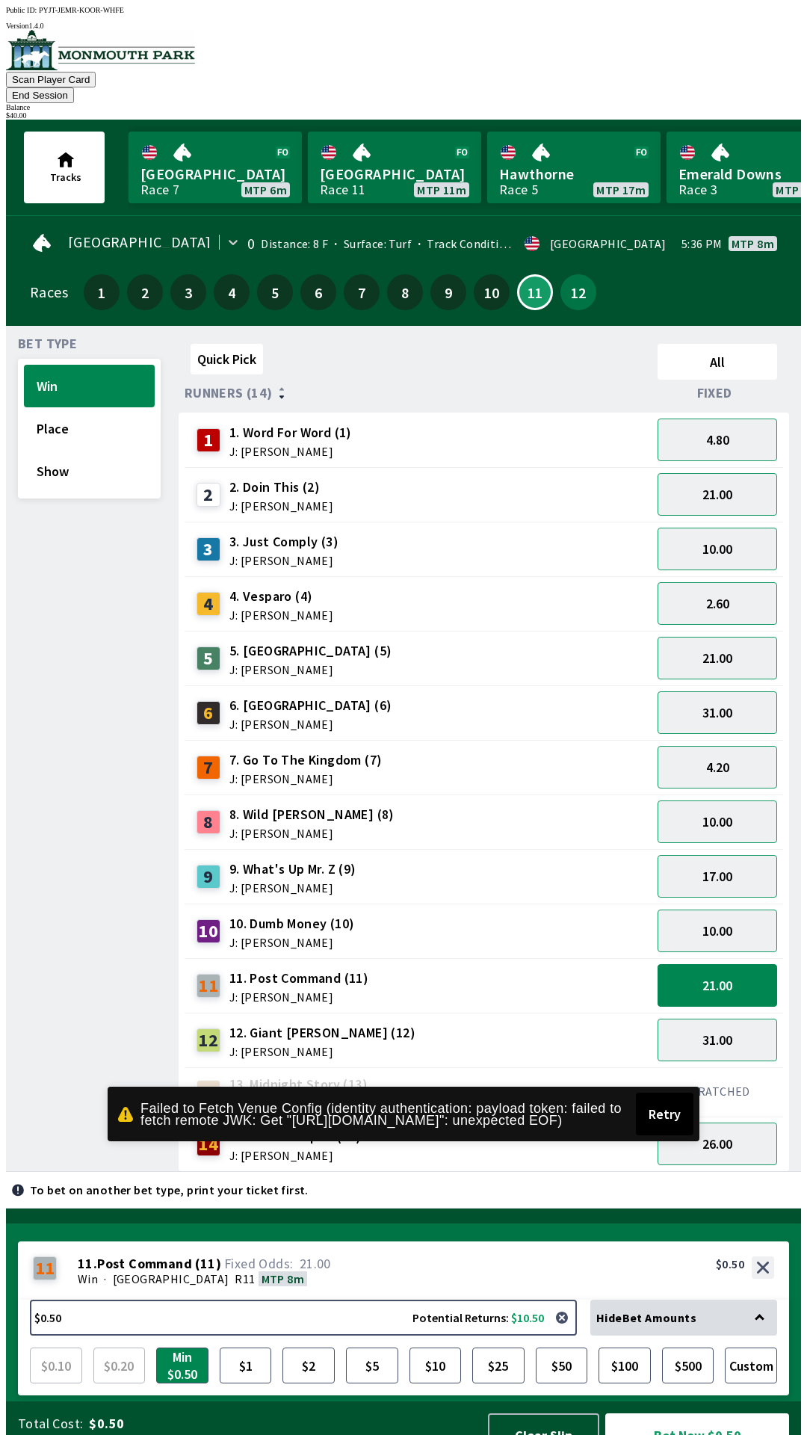
click at [543, 1012] on div "12 12. [PERSON_NAME] (12) J: [PERSON_NAME]" at bounding box center [418, 1039] width 467 height 55
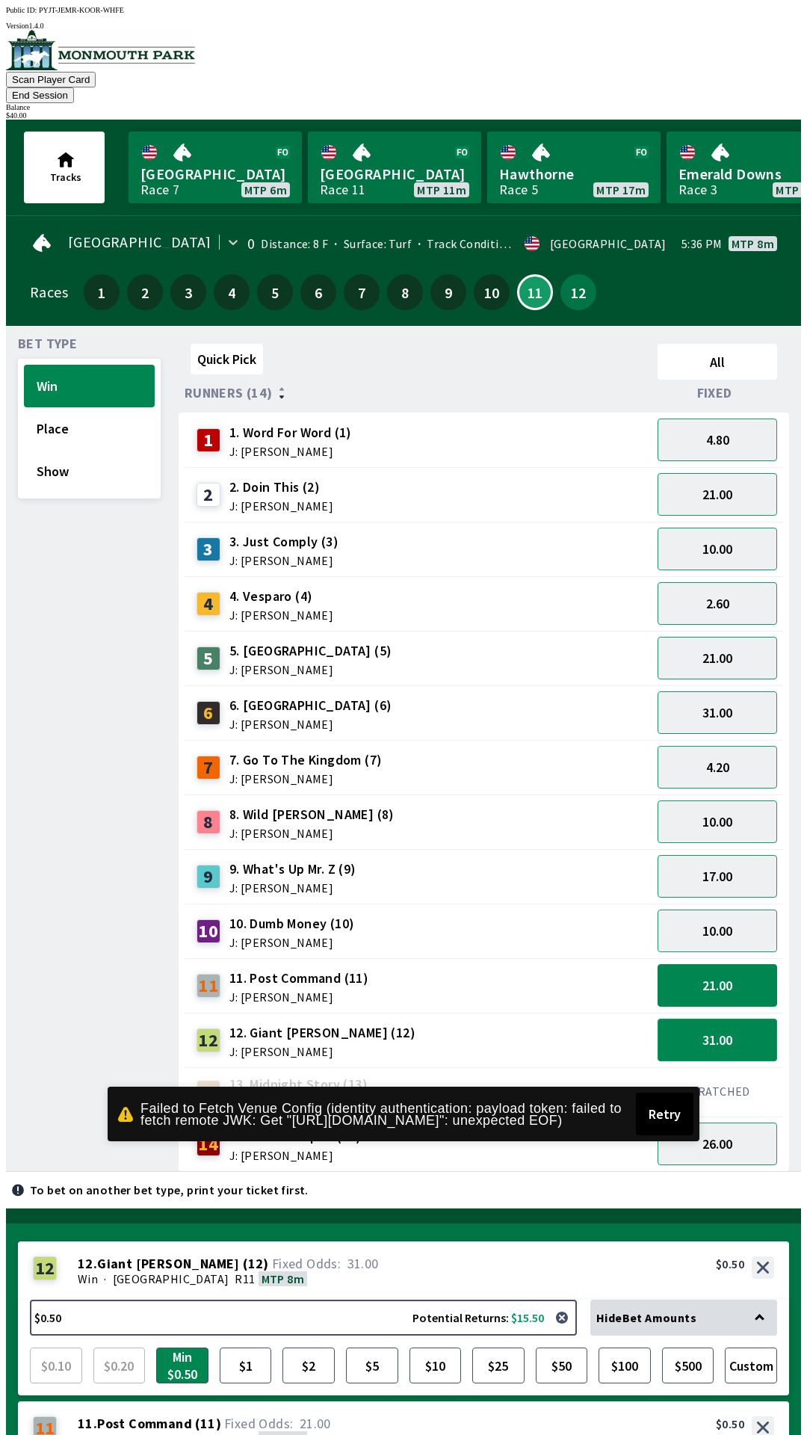
click at [711, 1027] on button "31.00" at bounding box center [717, 1039] width 120 height 43
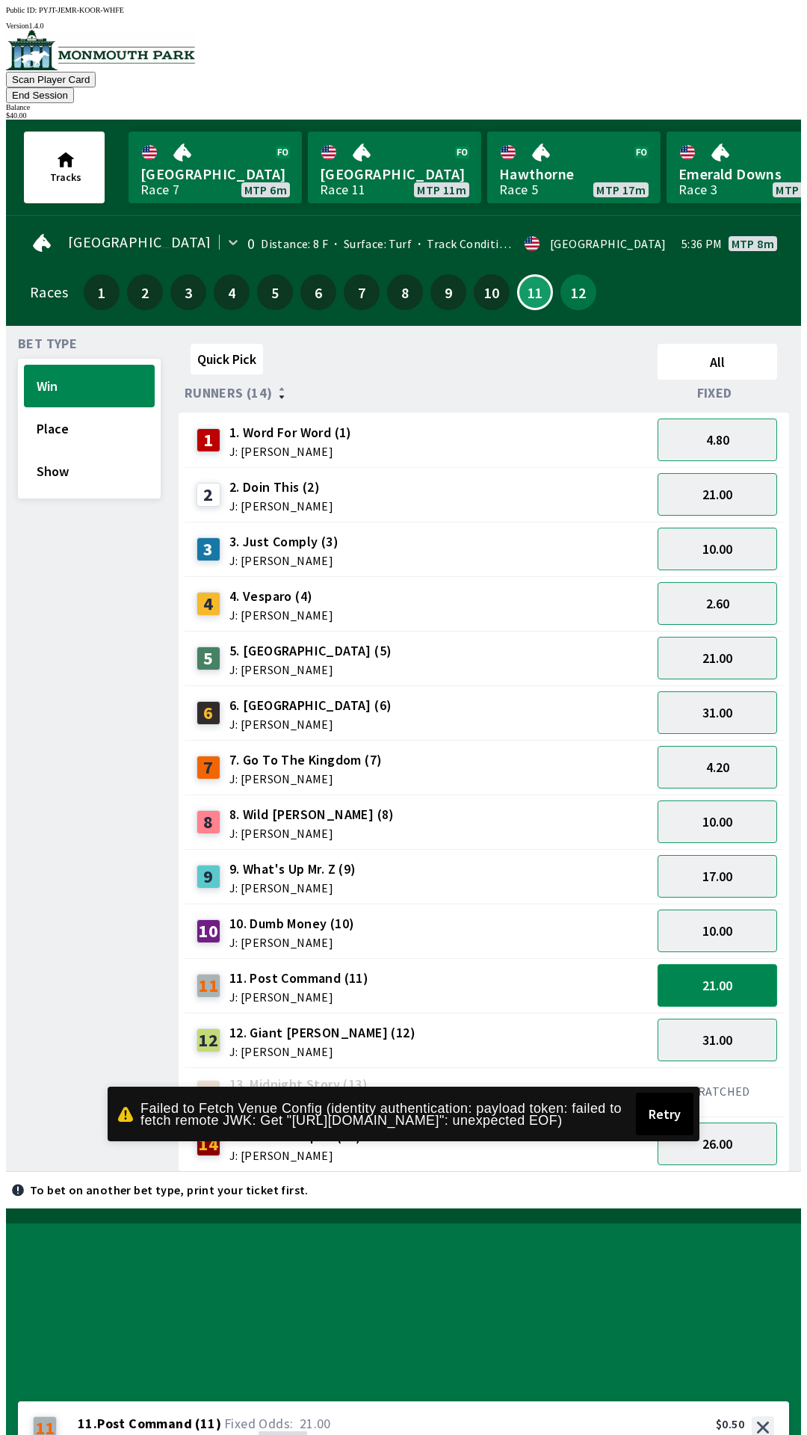
click at [741, 973] on button "21.00" at bounding box center [717, 985] width 120 height 43
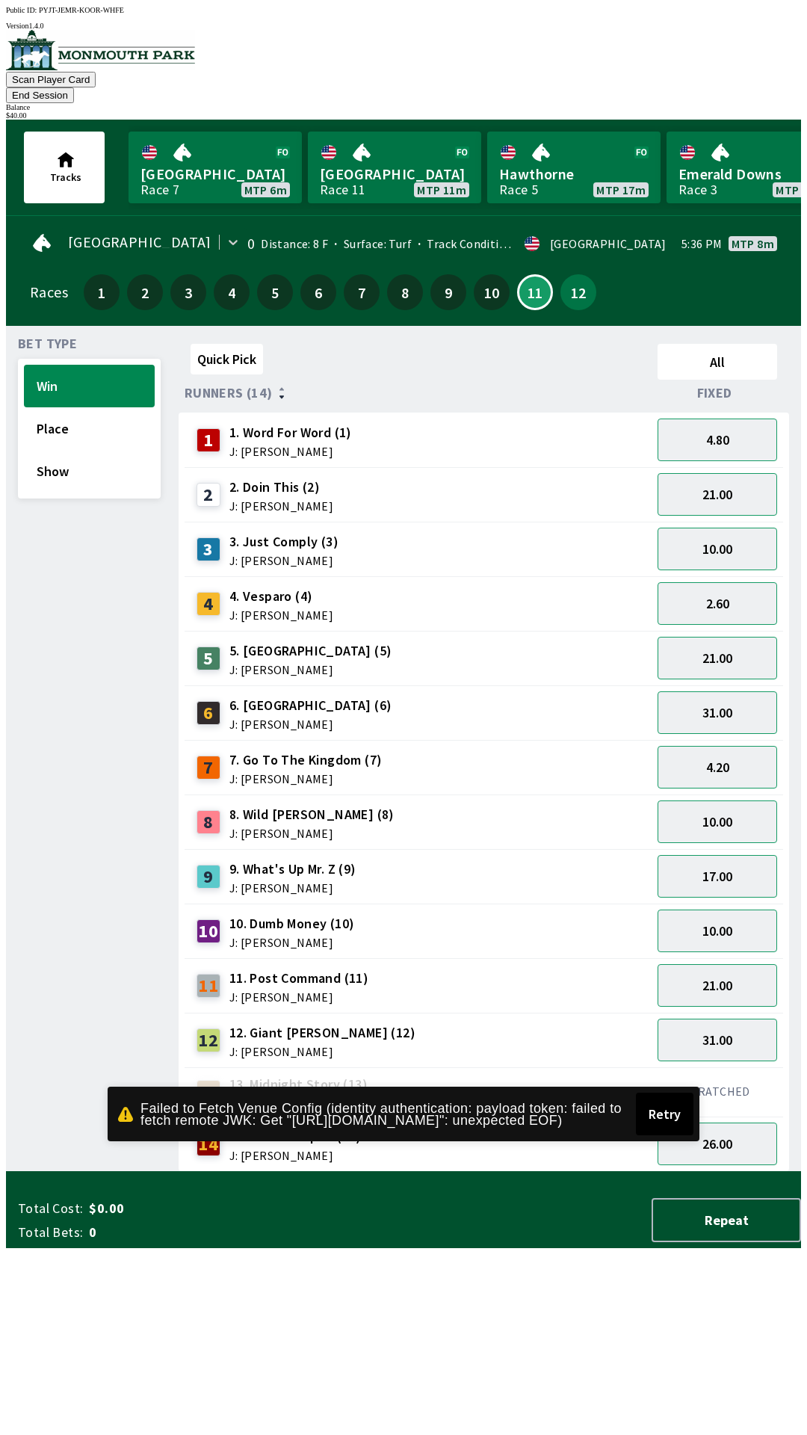
click at [98, 894] on div "Bet Type Win Place Show" at bounding box center [89, 755] width 143 height 834
click at [746, 971] on button "21.00" at bounding box center [717, 985] width 120 height 43
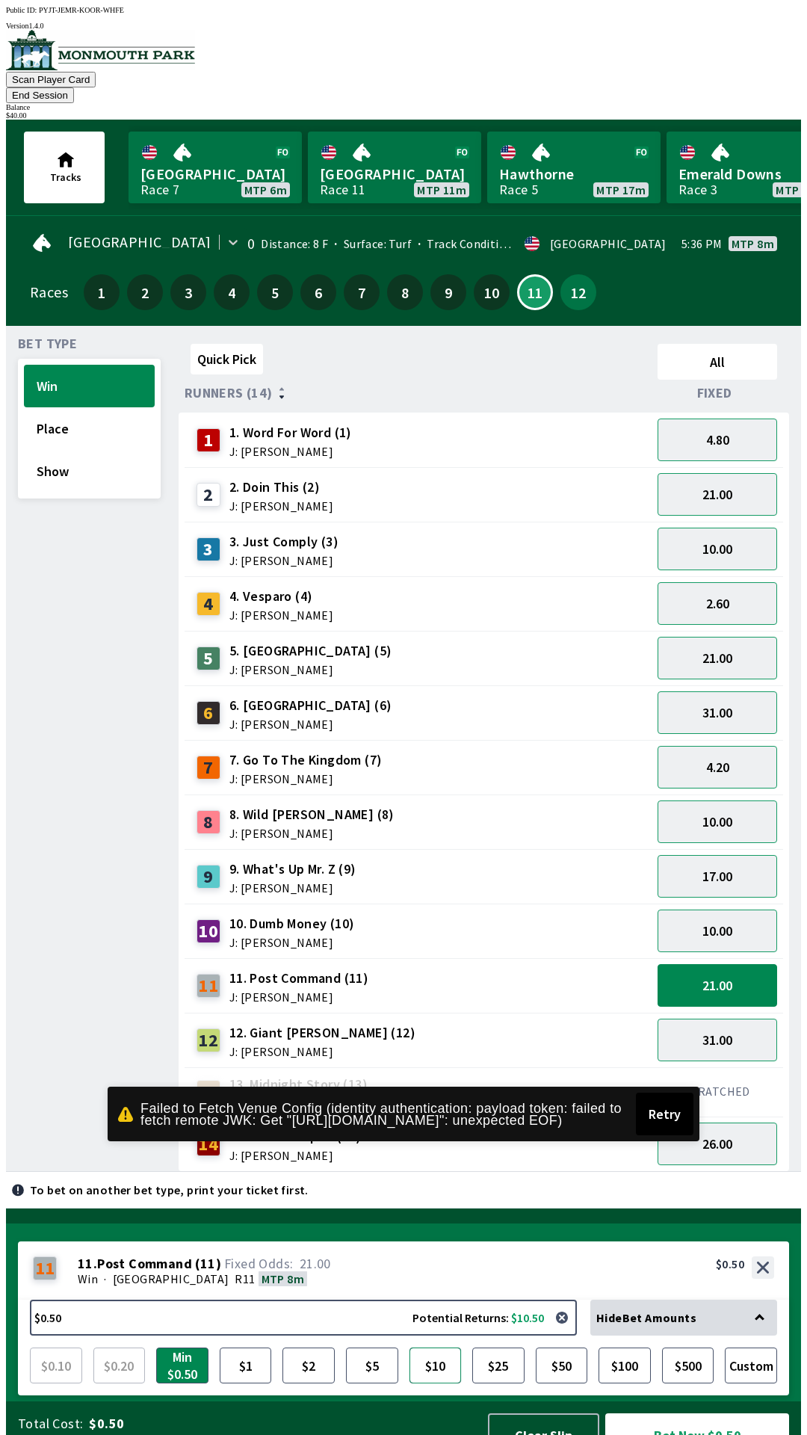
click at [449, 1347] on button "$10" at bounding box center [435, 1365] width 52 height 36
click at [686, 1413] on button "Bet Now $10.00" at bounding box center [697, 1435] width 184 height 44
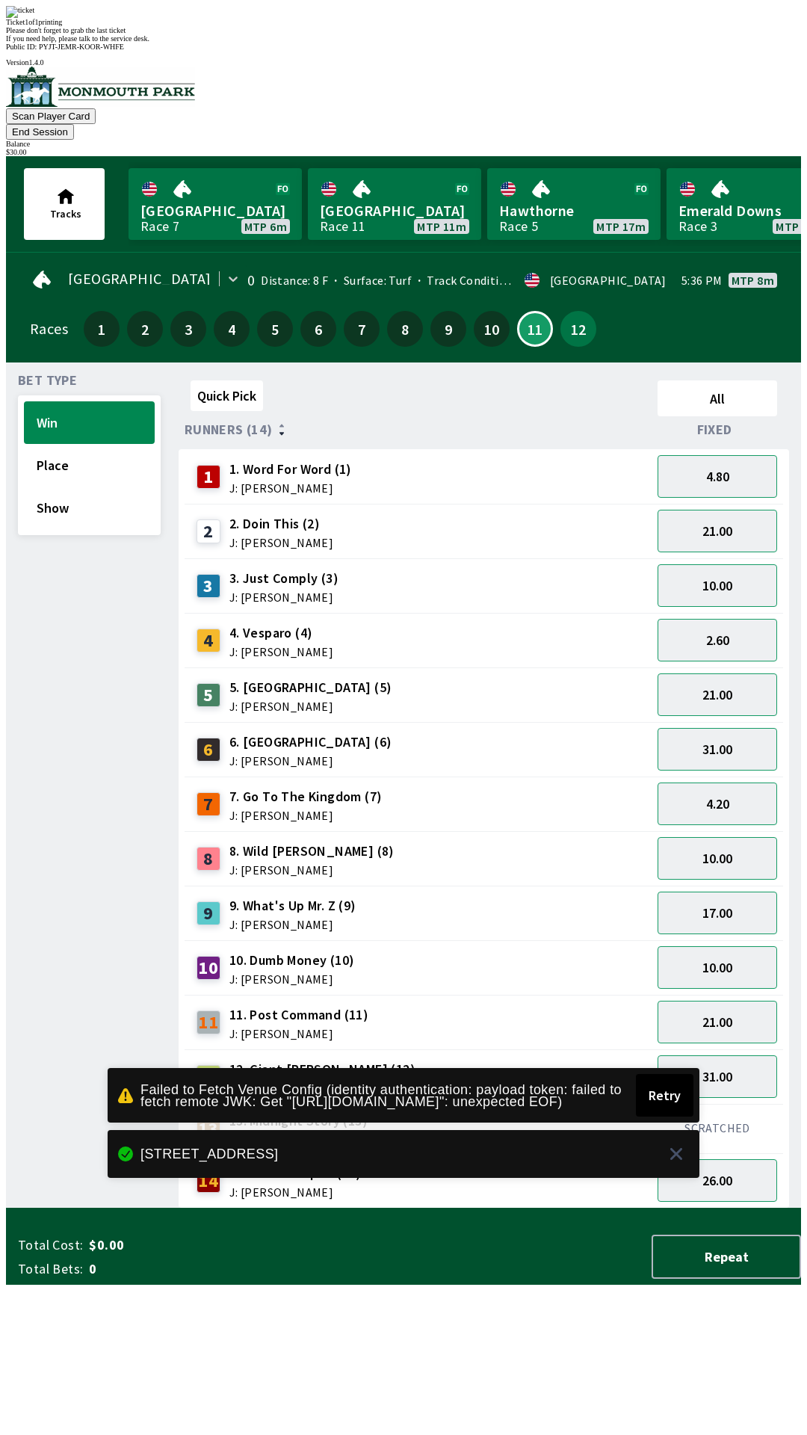
click at [572, 1162] on div "14 14. Ohana Empire (14) J: [PERSON_NAME]" at bounding box center [418, 1180] width 455 height 37
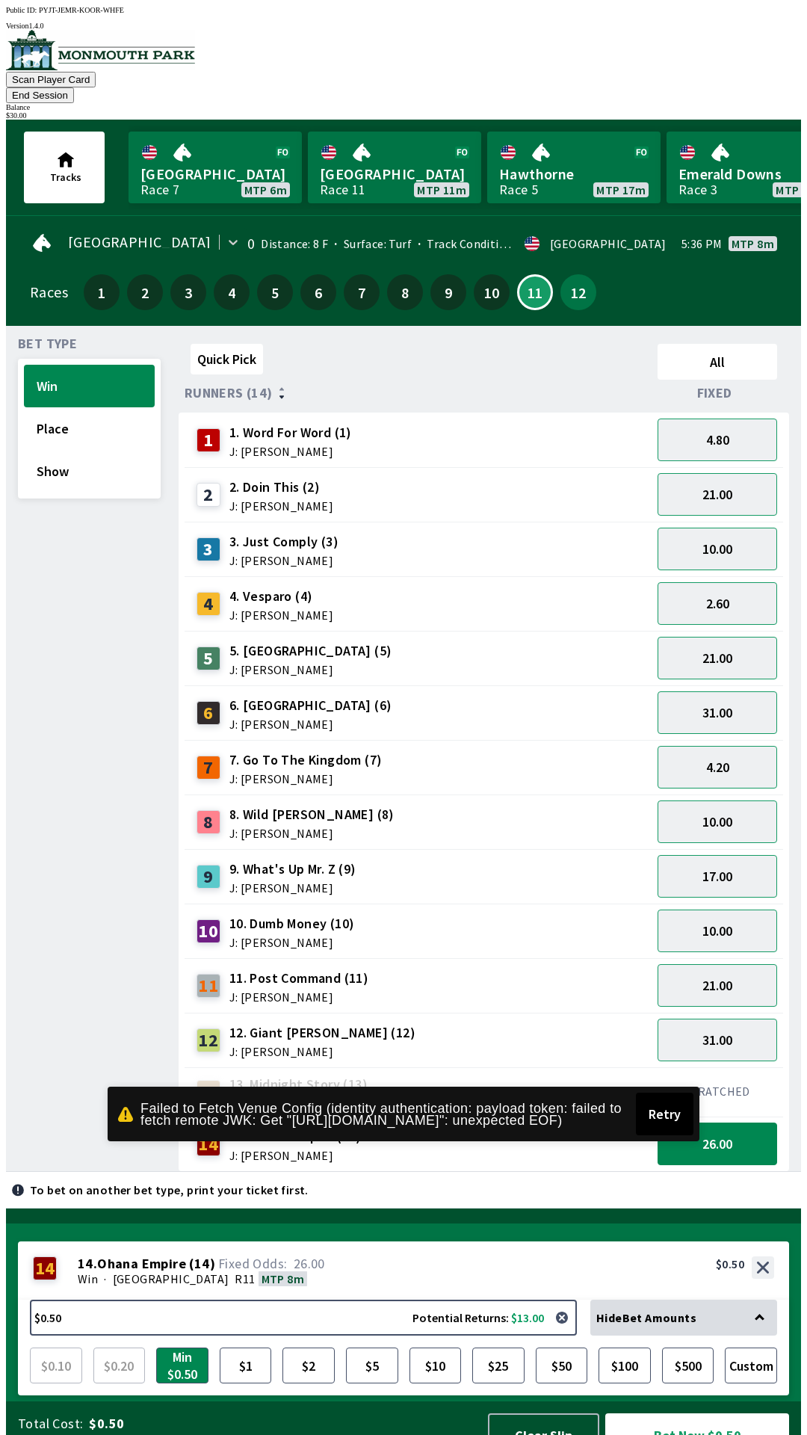
scroll to position [3, 0]
click at [741, 964] on button "21.00" at bounding box center [717, 985] width 120 height 43
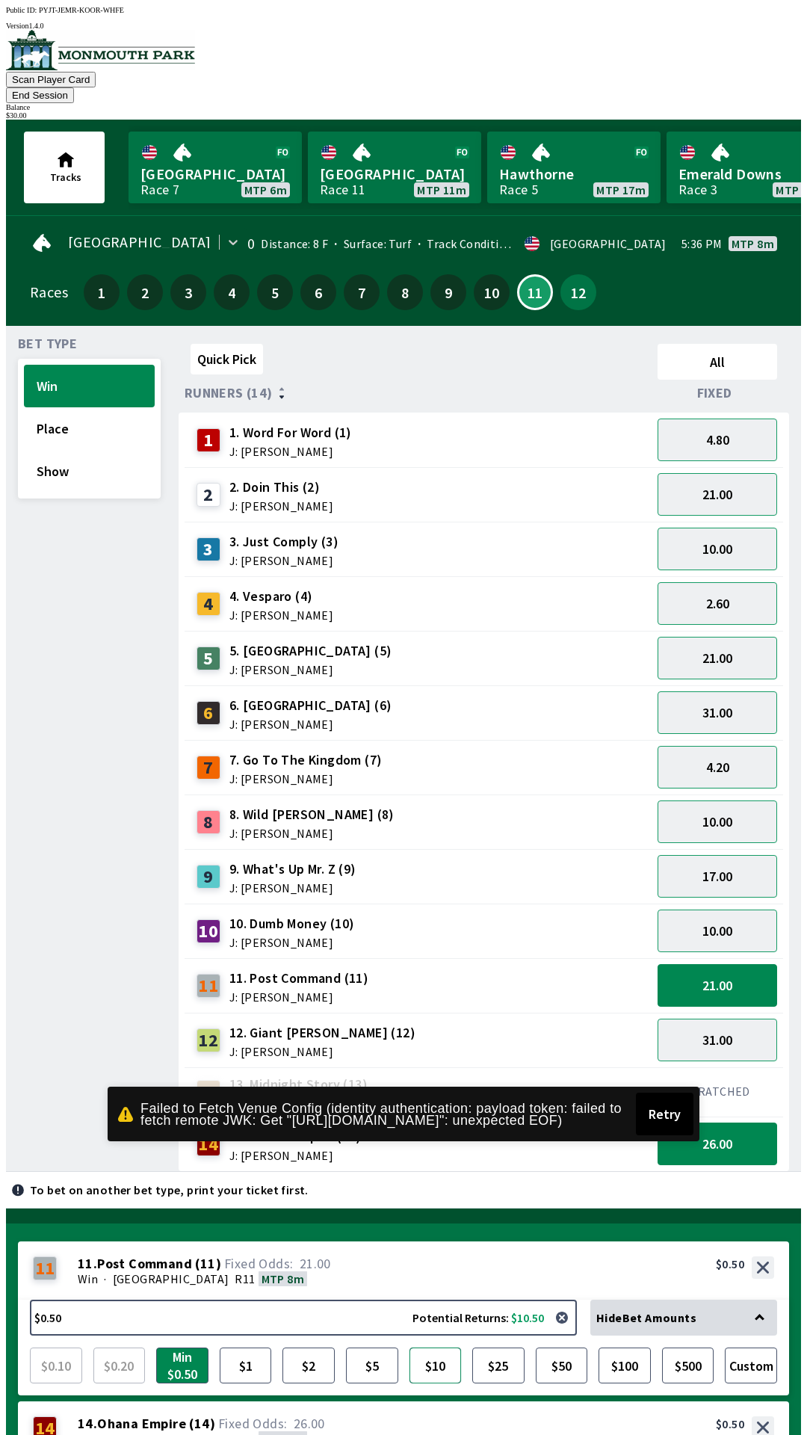
click at [446, 1347] on button "$10" at bounding box center [435, 1365] width 52 height 36
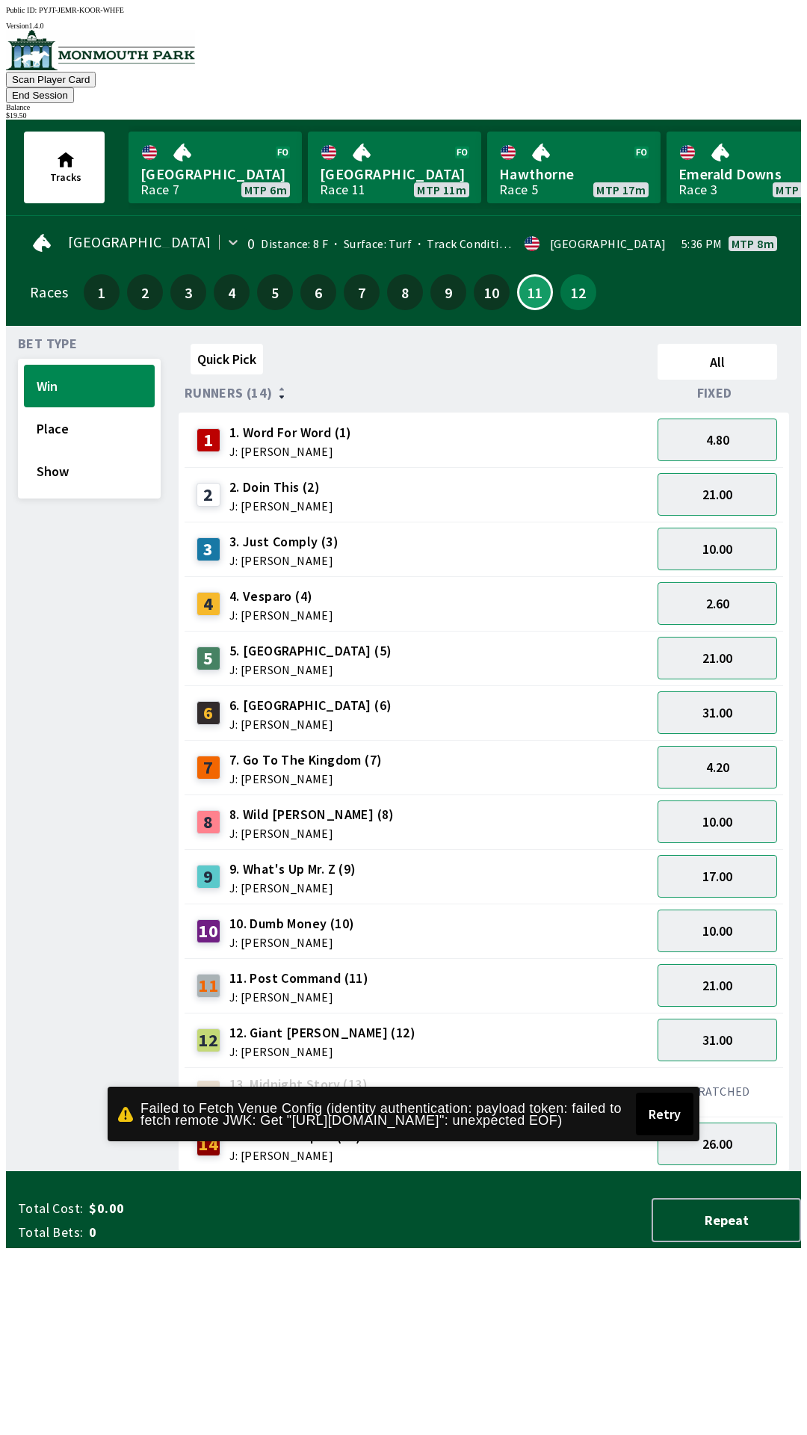
scroll to position [0, 0]
click at [757, 971] on button "21.00" at bounding box center [717, 985] width 120 height 43
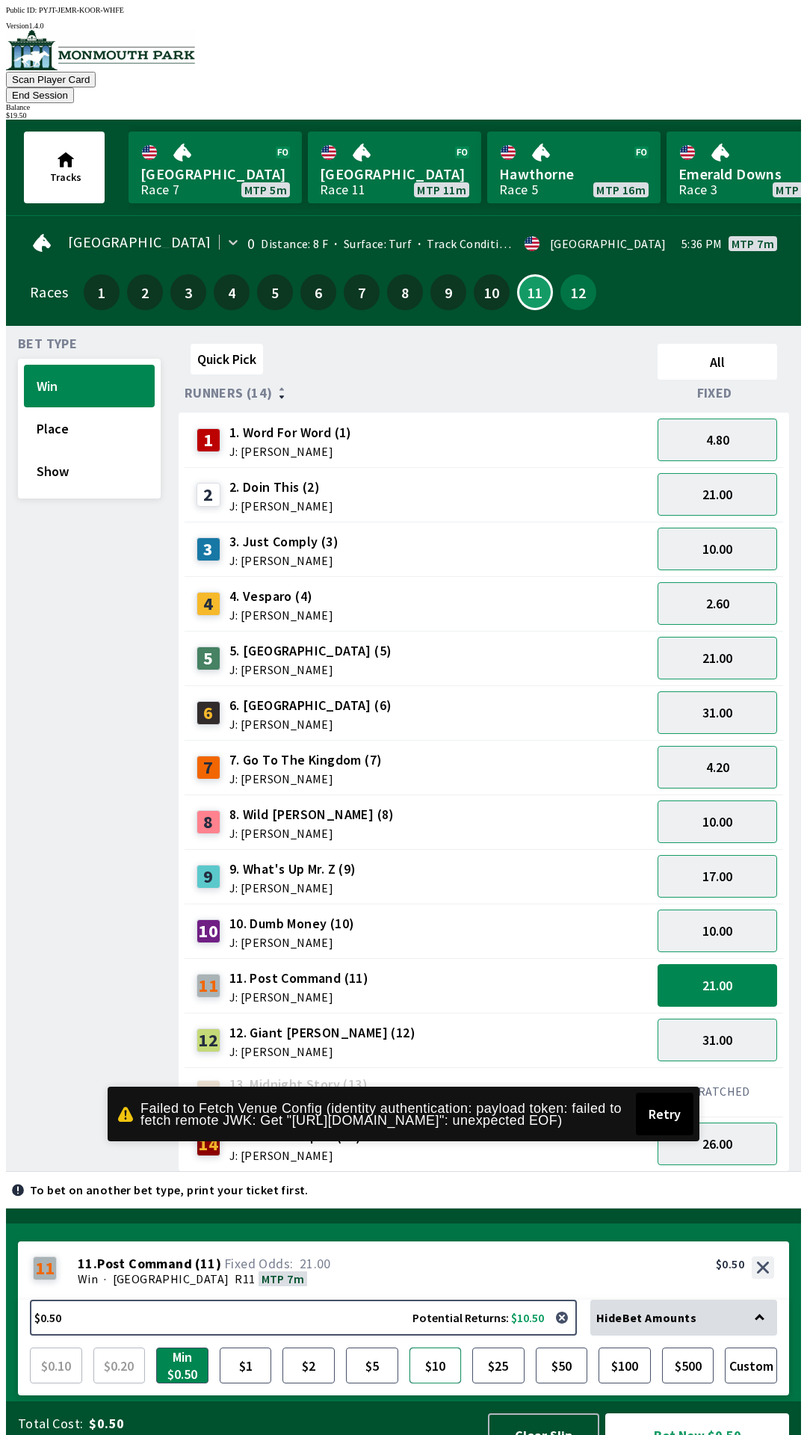
click at [453, 1347] on button "$10" at bounding box center [435, 1365] width 52 height 36
click at [702, 1413] on button "Bet Now $10.00" at bounding box center [697, 1435] width 184 height 44
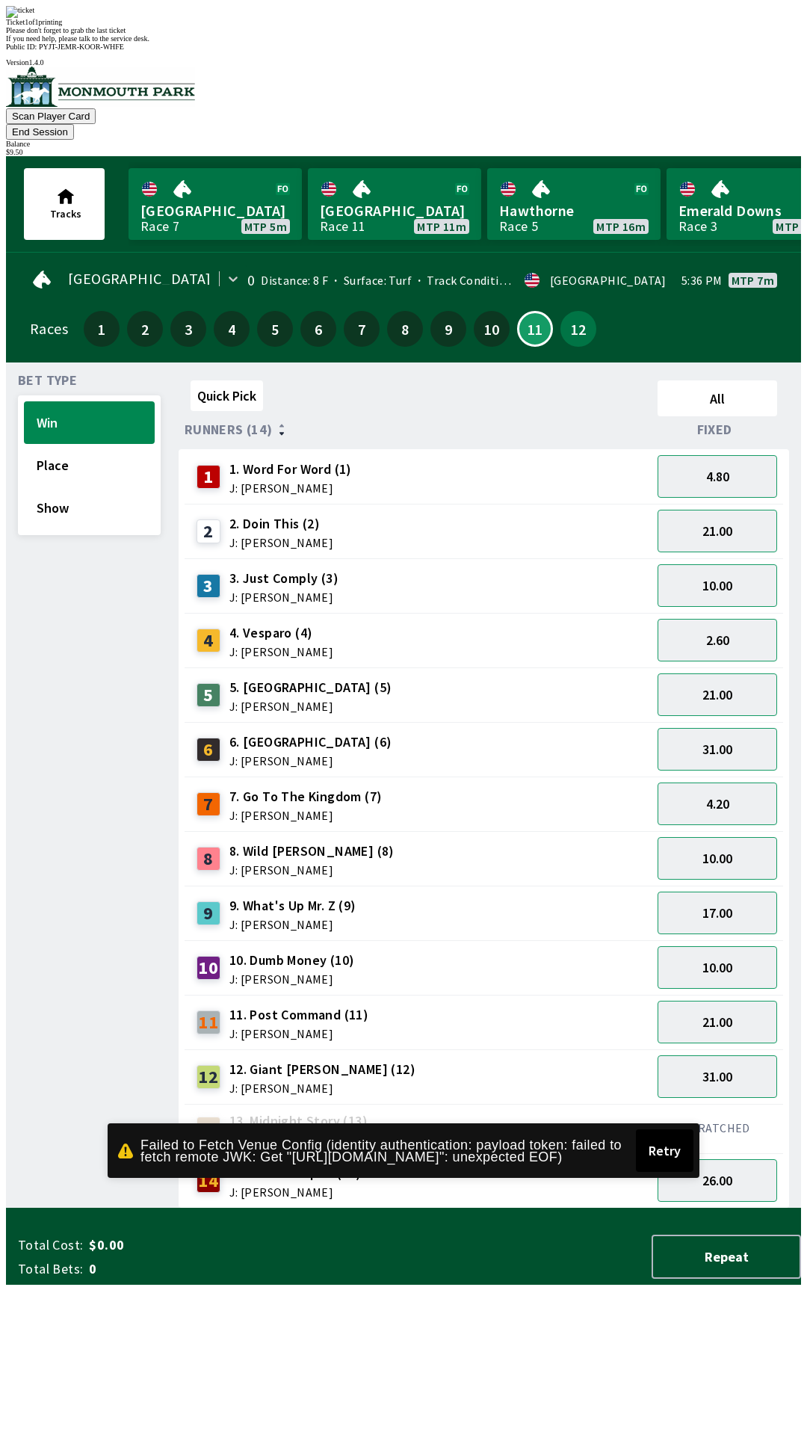
click at [481, 1158] on div "Quick Pick All Runners (14) Fixed 1 1. Word For Word (1) J: [PERSON_NAME] 4.80 …" at bounding box center [490, 791] width 622 height 834
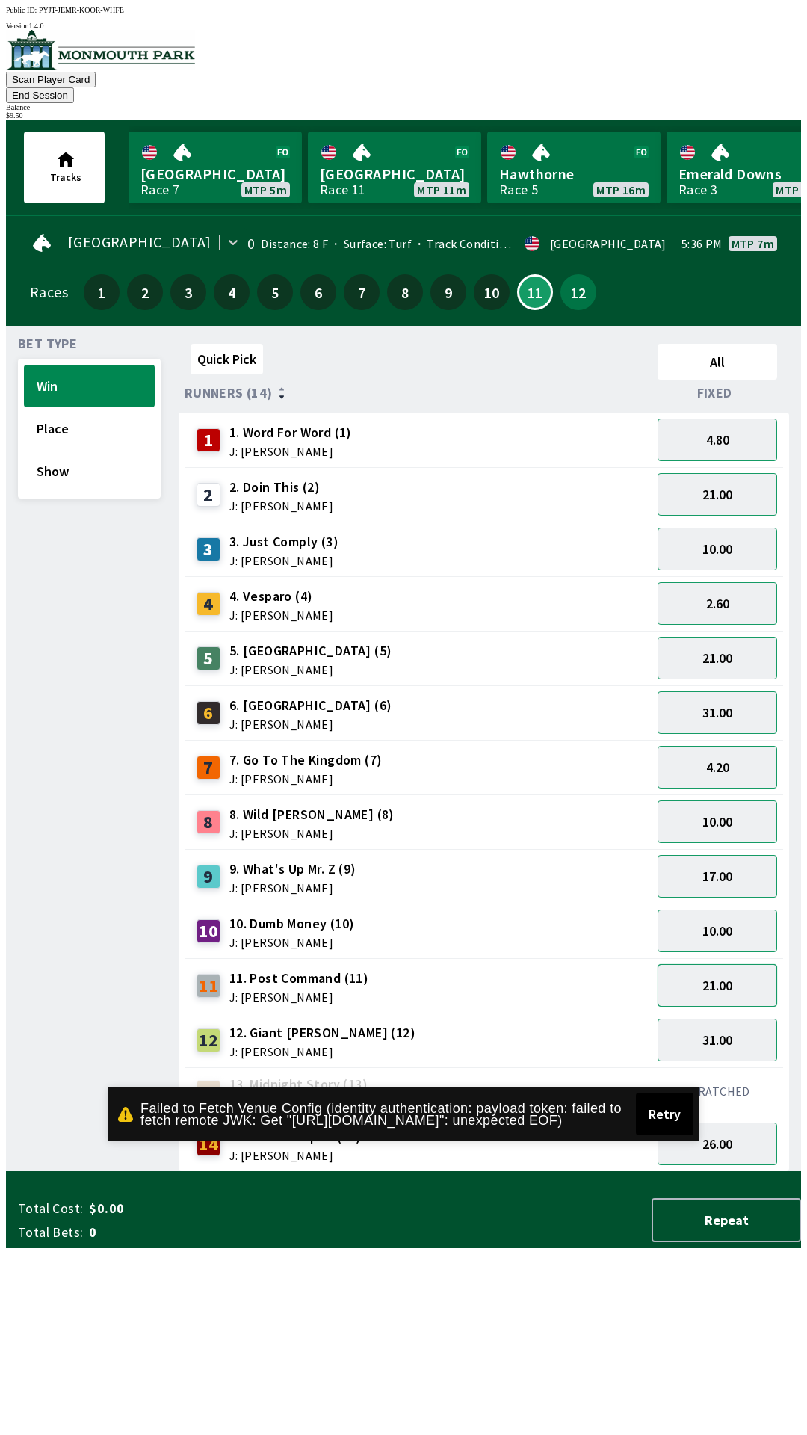
click at [733, 968] on button "21.00" at bounding box center [717, 985] width 120 height 43
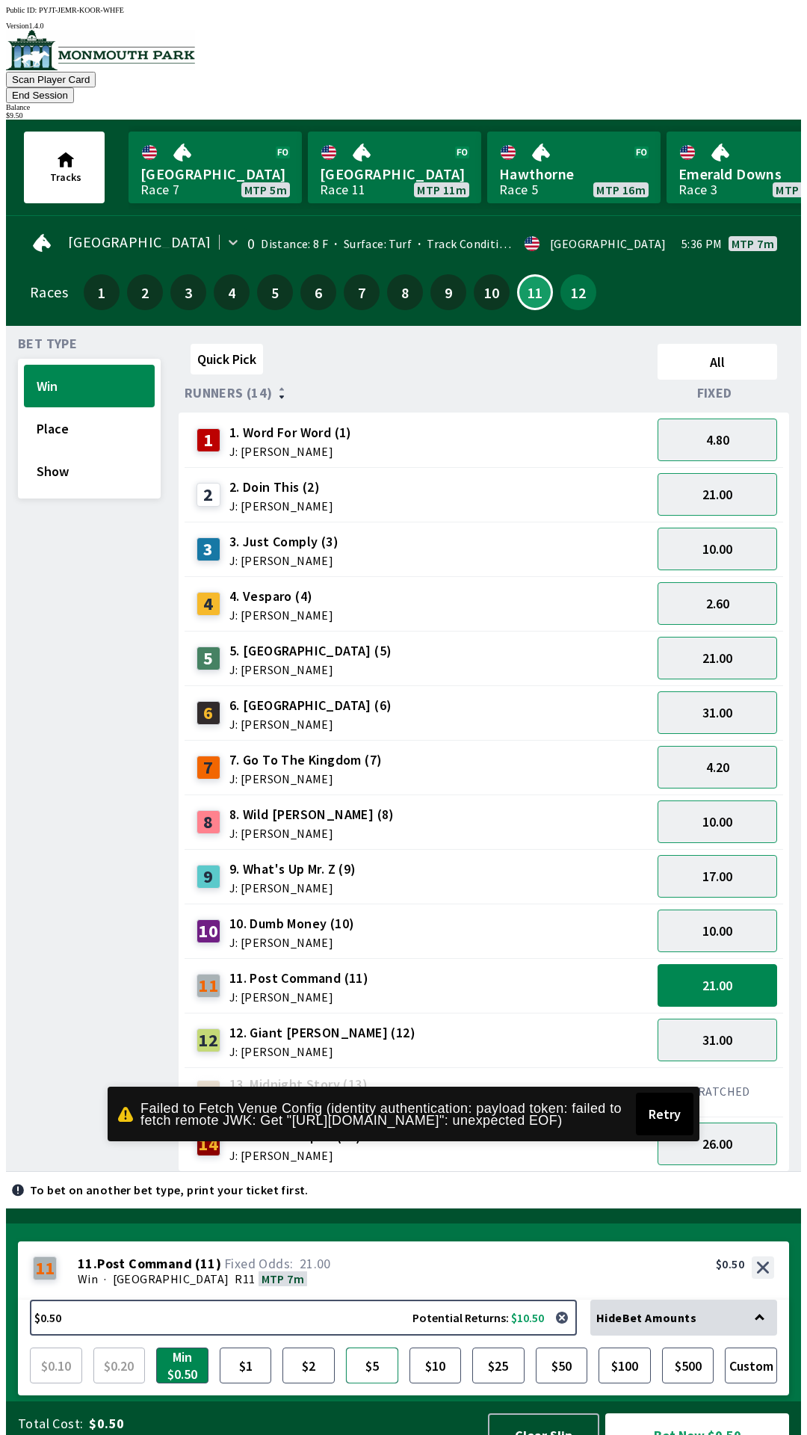
click at [368, 1347] on button "$5" at bounding box center [372, 1365] width 52 height 36
click at [674, 1413] on button "Bet Now $5.00" at bounding box center [697, 1435] width 184 height 44
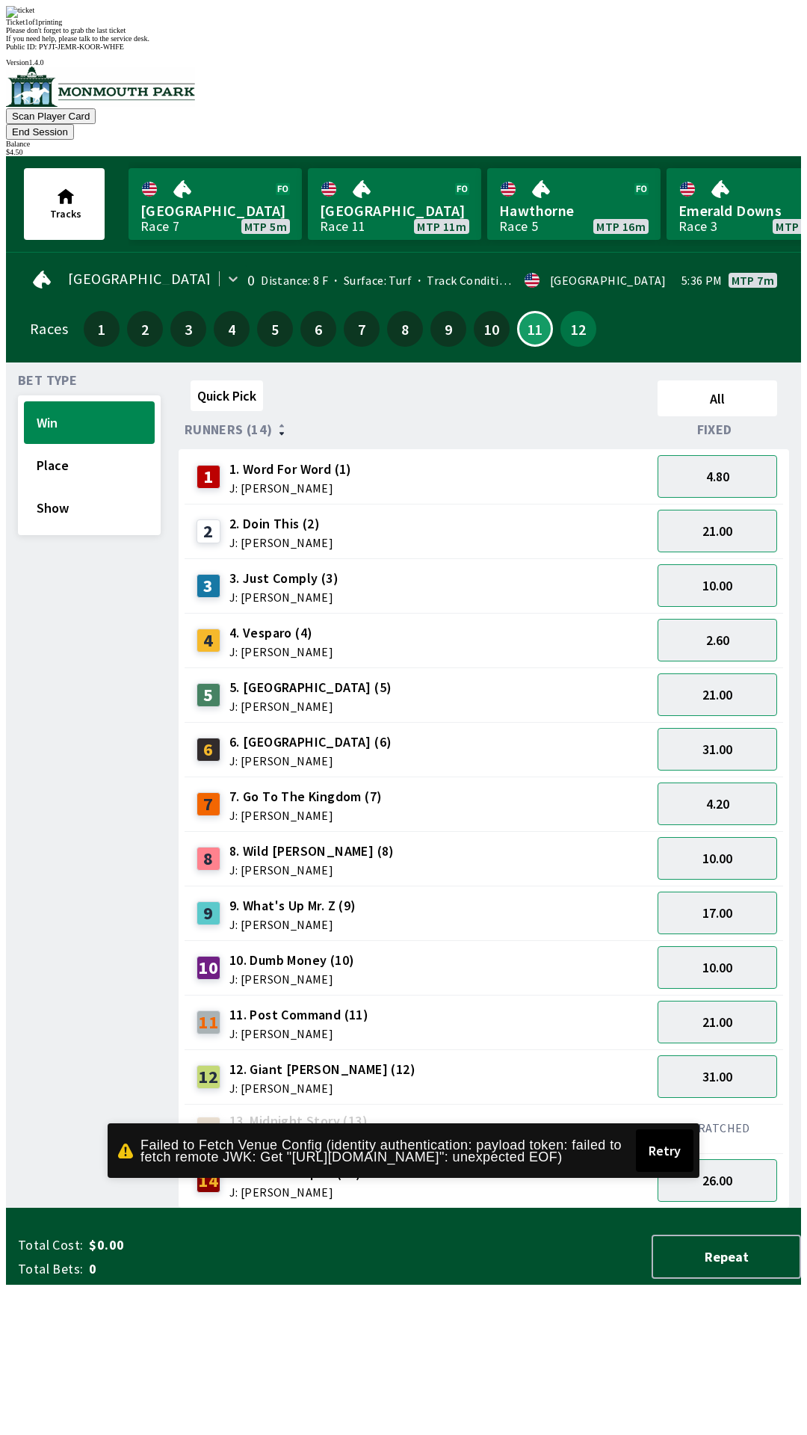
click at [500, 1208] on div "Quick Pick All Runners (14) Fixed 1 1. Word For Word (1) J: [PERSON_NAME] 4.80 …" at bounding box center [490, 791] width 622 height 834
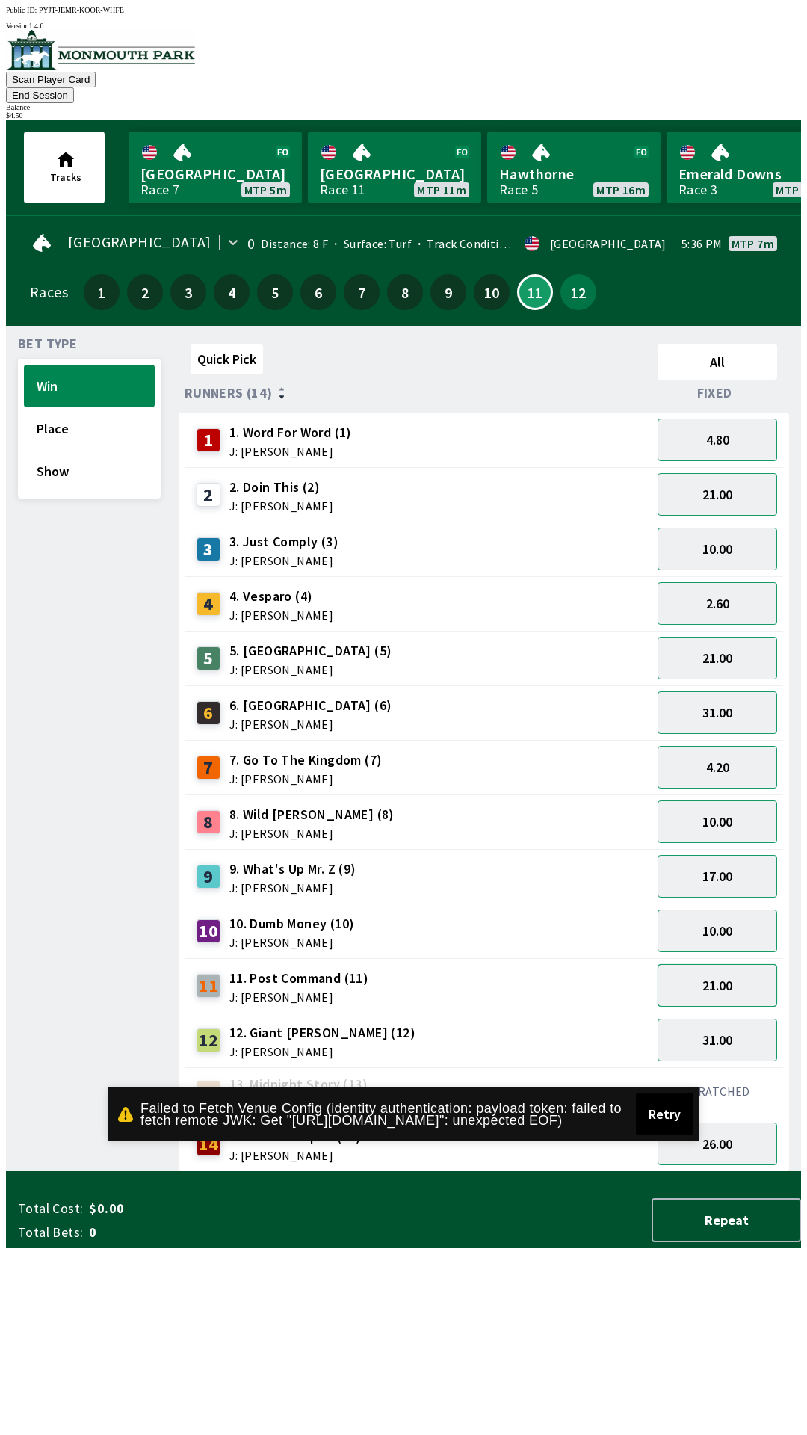
click at [732, 965] on button "21.00" at bounding box center [717, 985] width 120 height 43
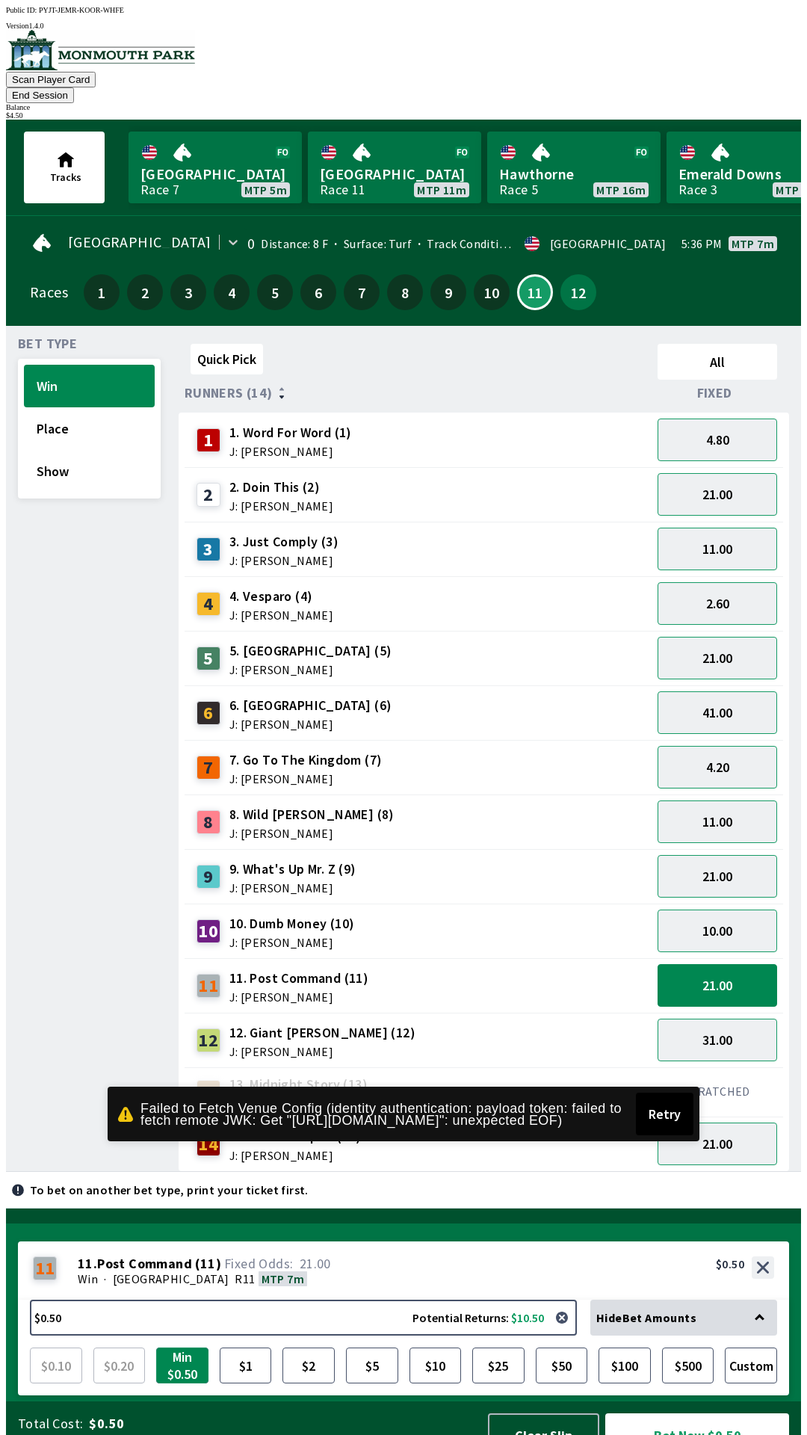
click at [180, 1347] on button "Min $0.50" at bounding box center [182, 1365] width 52 height 36
click at [671, 1413] on button "Bet Now $0.50" at bounding box center [697, 1435] width 184 height 44
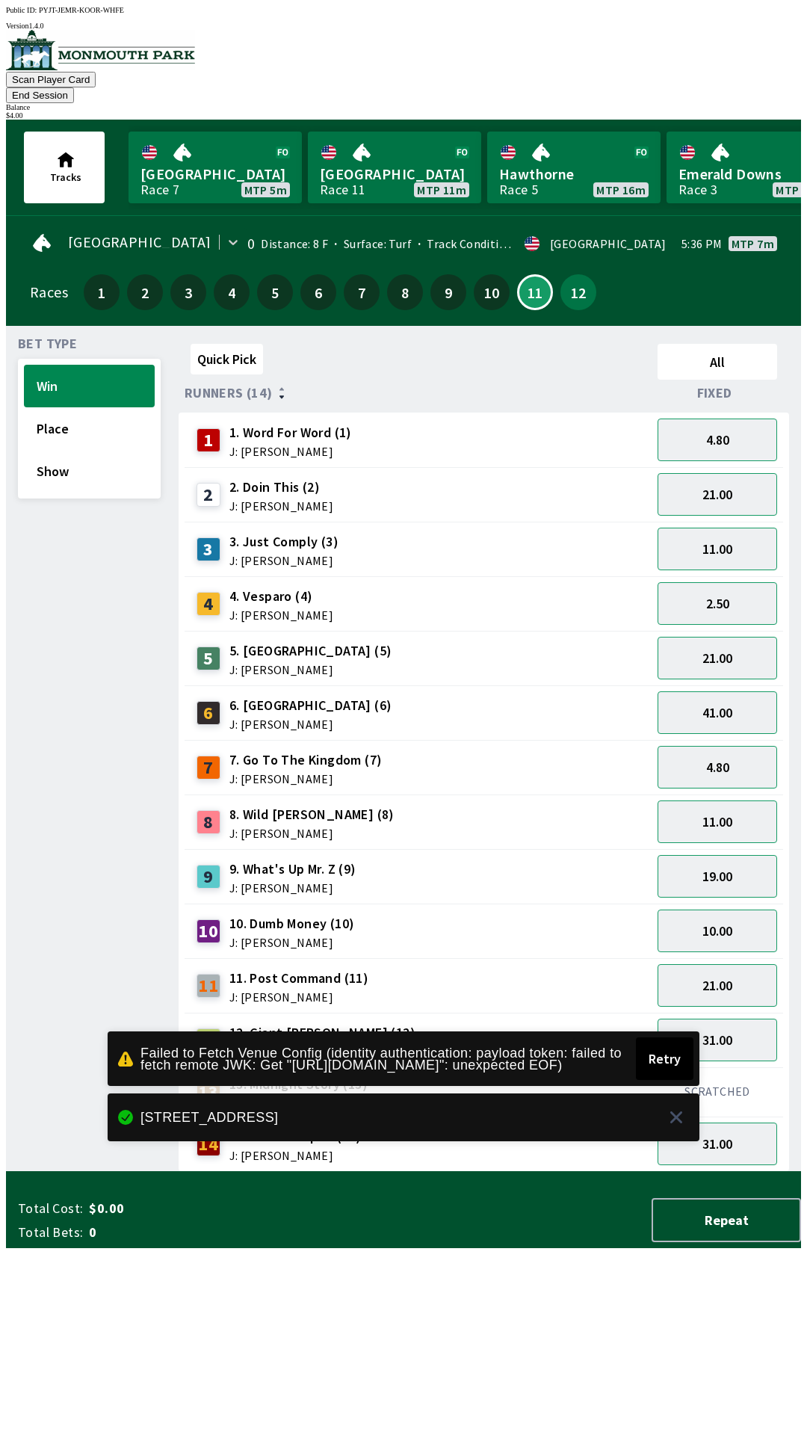
click at [516, 1172] on div "Quick Pick All Runners (14) Fixed 1 1. Word For Word (1) J: [PERSON_NAME] 4.80 …" at bounding box center [490, 755] width 622 height 834
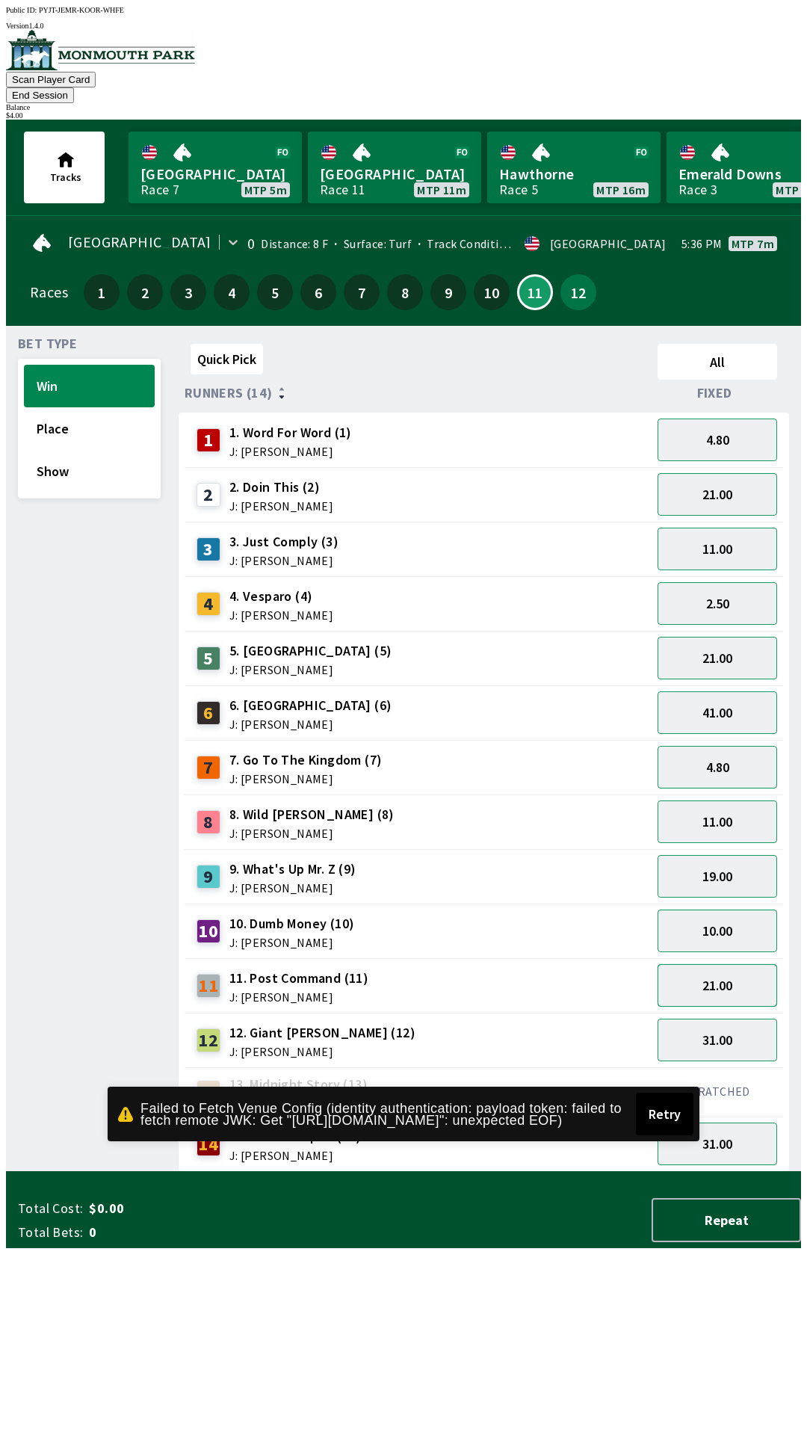
click at [753, 968] on button "21.00" at bounding box center [717, 985] width 120 height 43
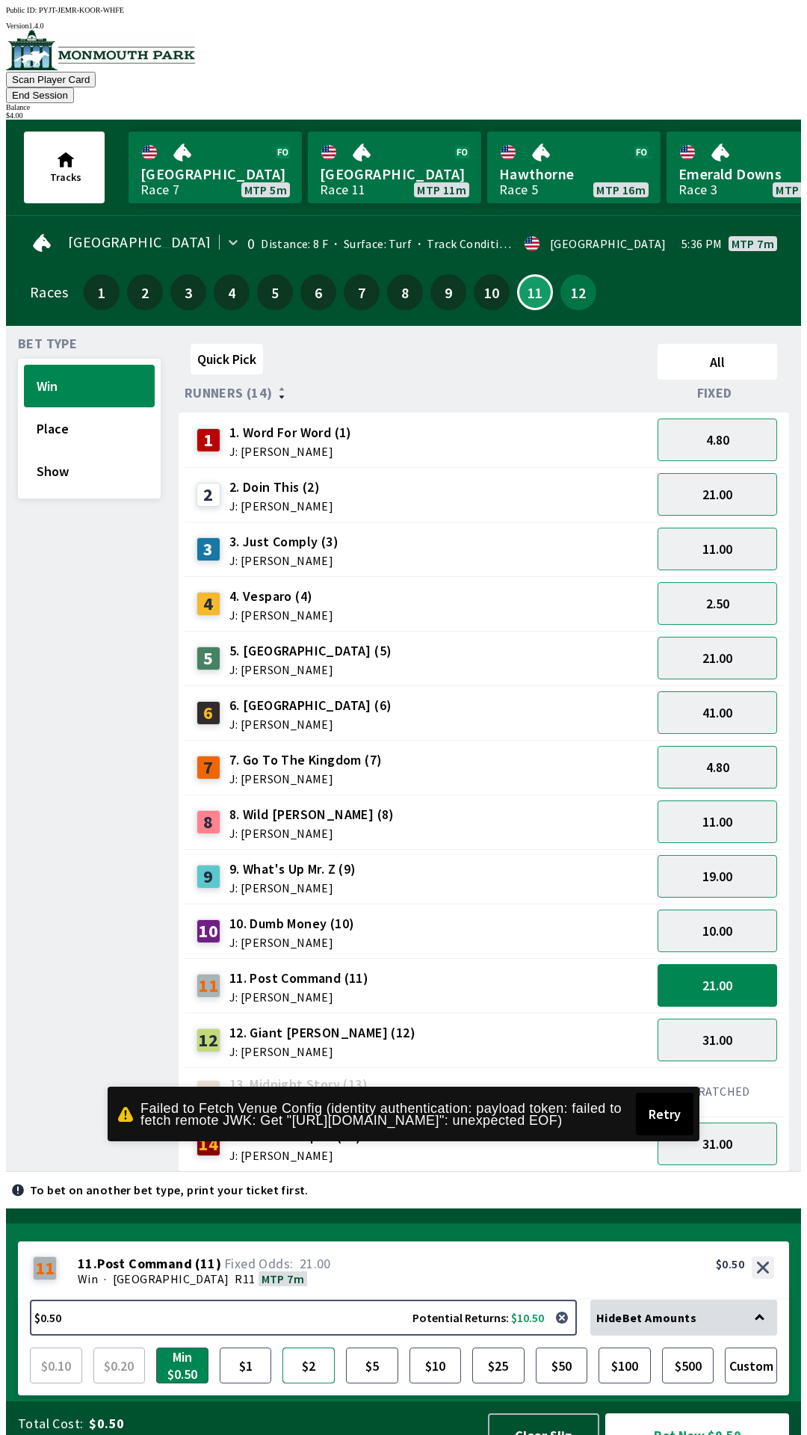
click at [318, 1347] on button "$2" at bounding box center [308, 1365] width 52 height 36
click at [696, 1413] on button "Bet Now $2.00" at bounding box center [697, 1435] width 184 height 44
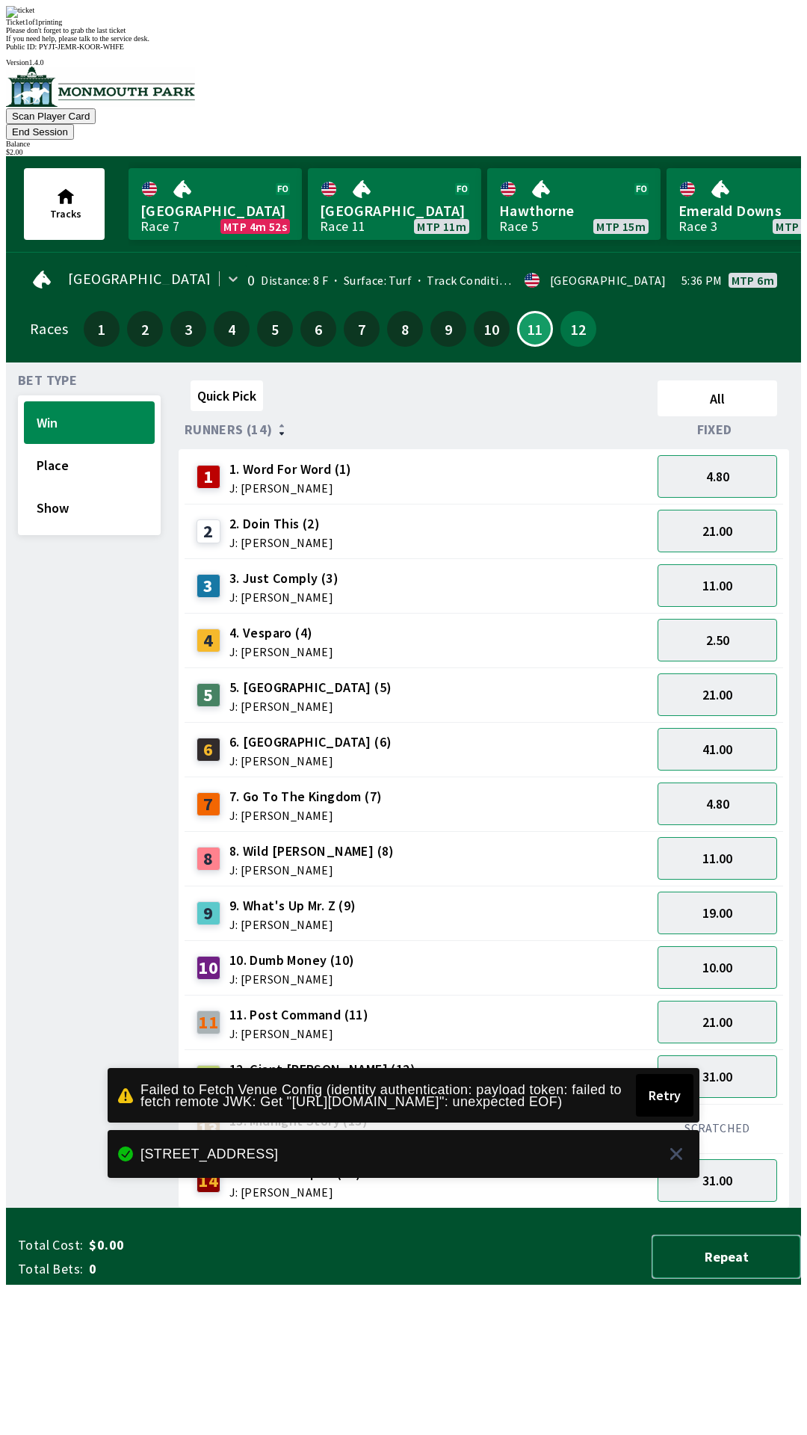
click at [731, 1278] on button "Repeat" at bounding box center [726, 1256] width 149 height 44
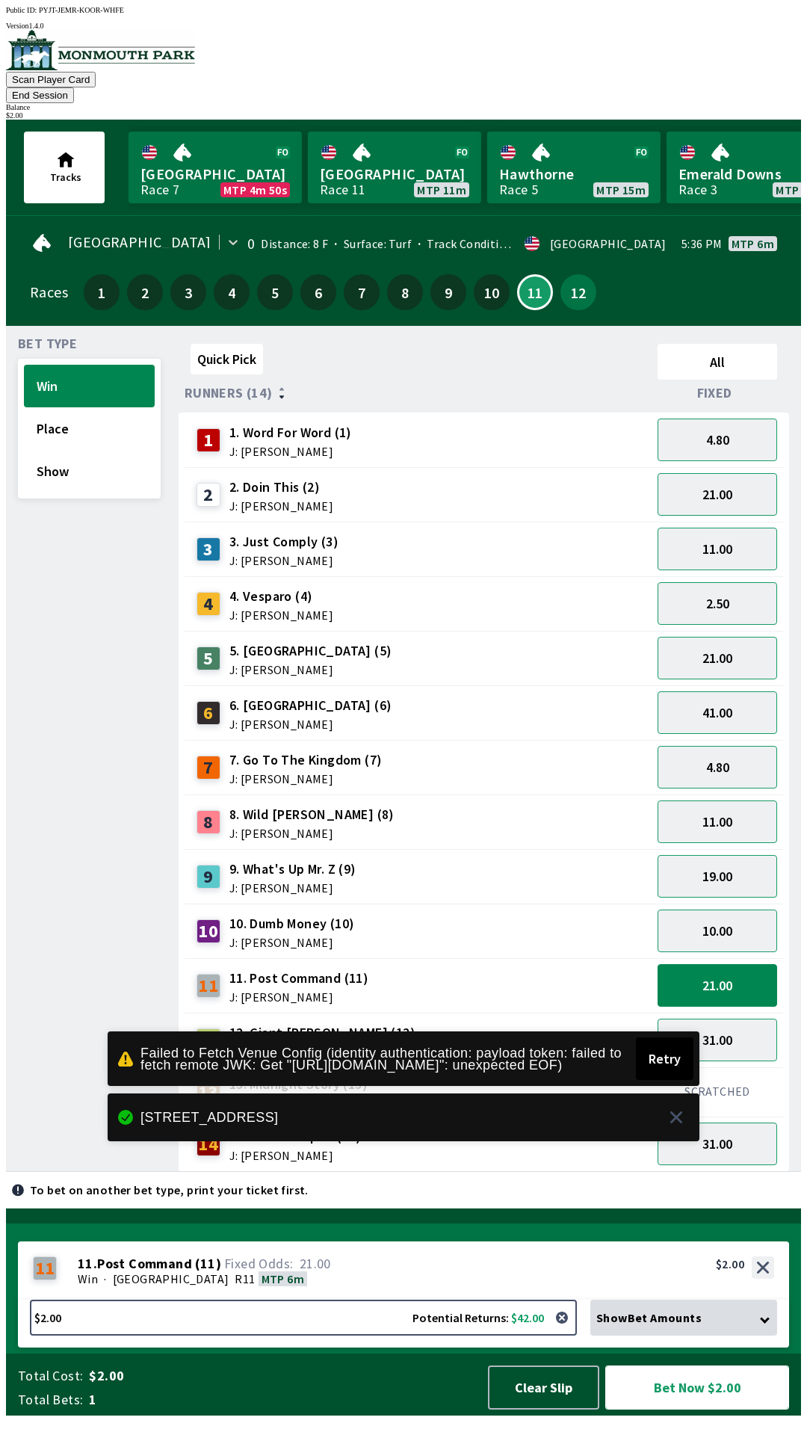
click at [682, 1395] on button "Bet Now $2.00" at bounding box center [697, 1387] width 184 height 44
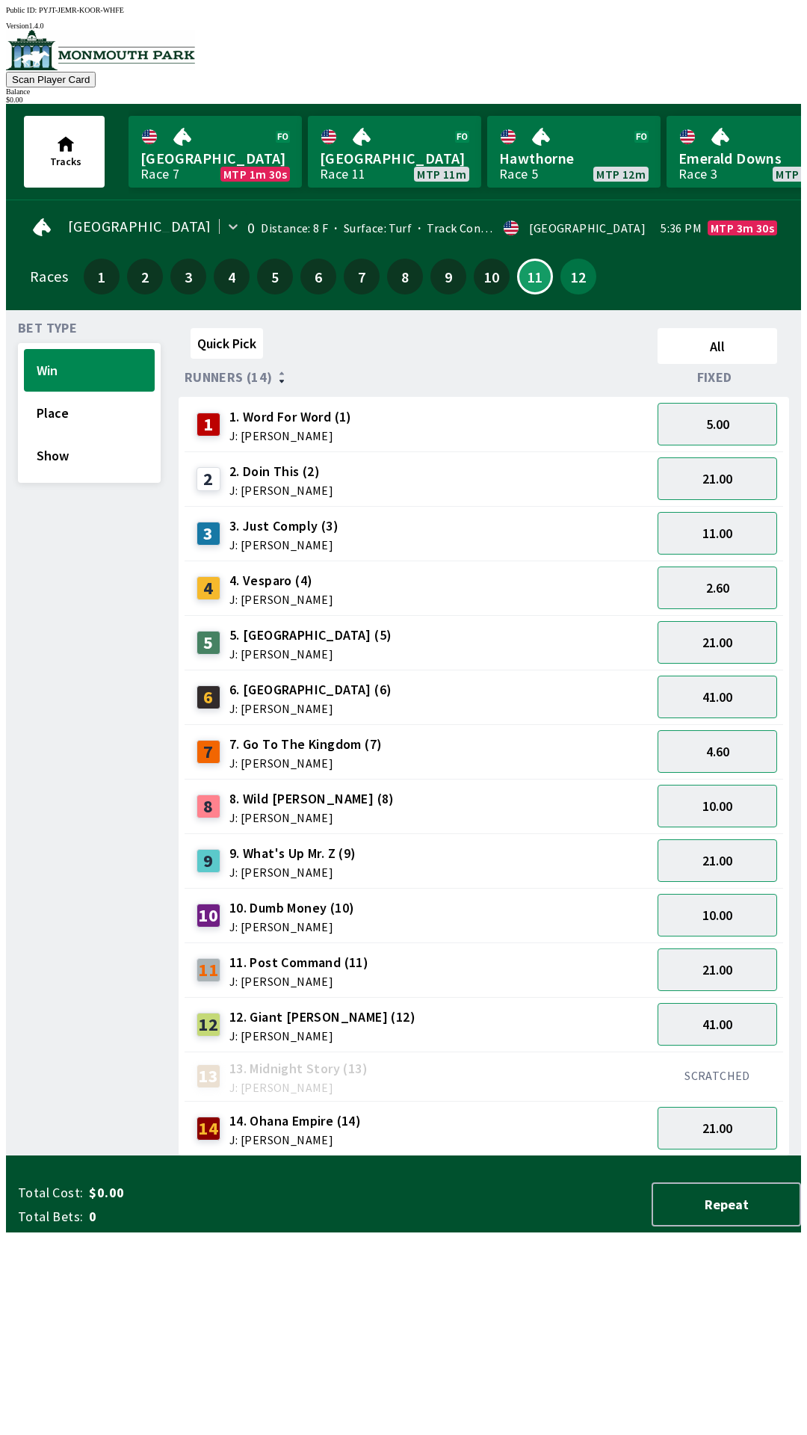
click at [156, 1156] on div "Bet Type Win Place Show Quick Pick All Runners (14) Fixed 1 1. Word For Word (1…" at bounding box center [409, 736] width 783 height 840
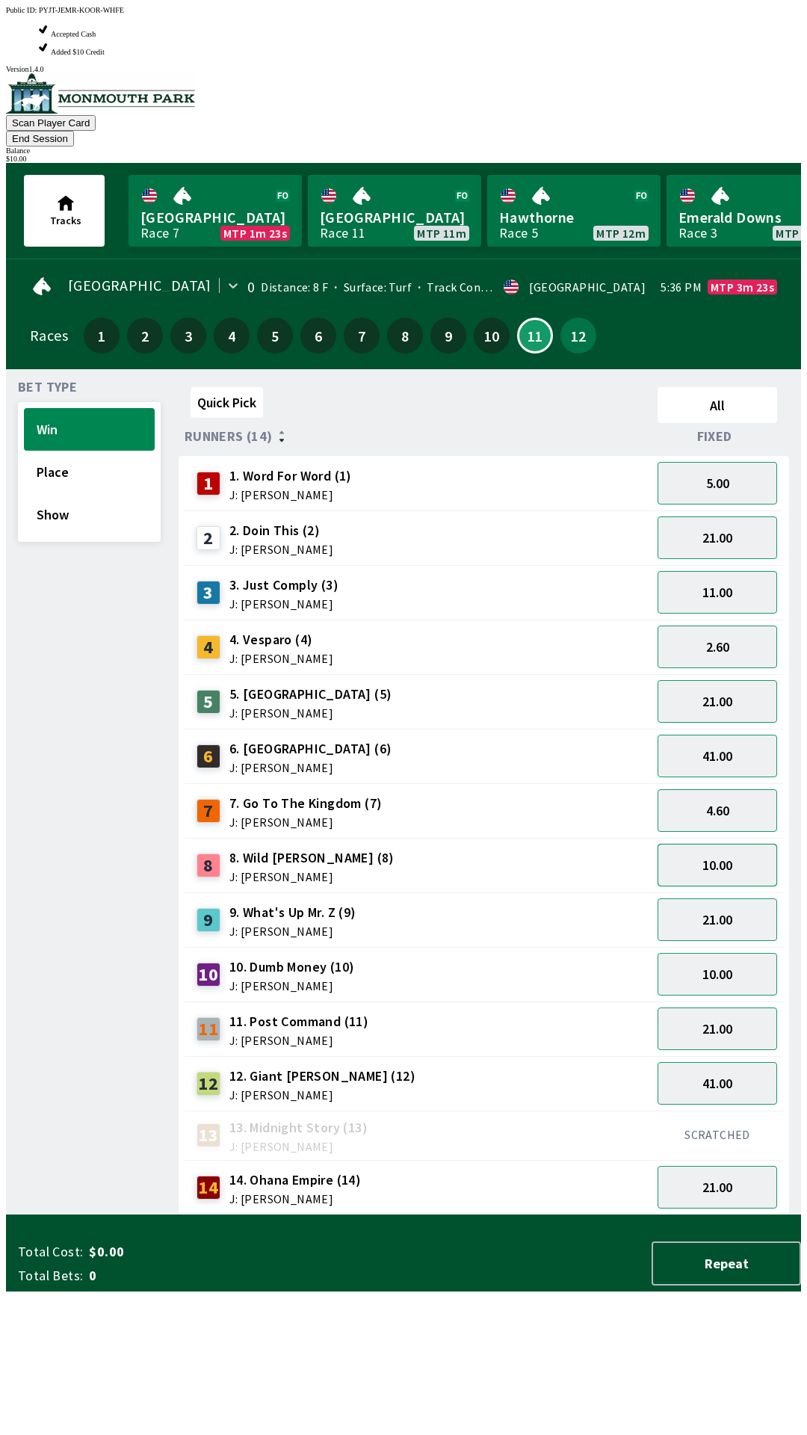
click at [732, 844] on button "10.00" at bounding box center [717, 865] width 120 height 43
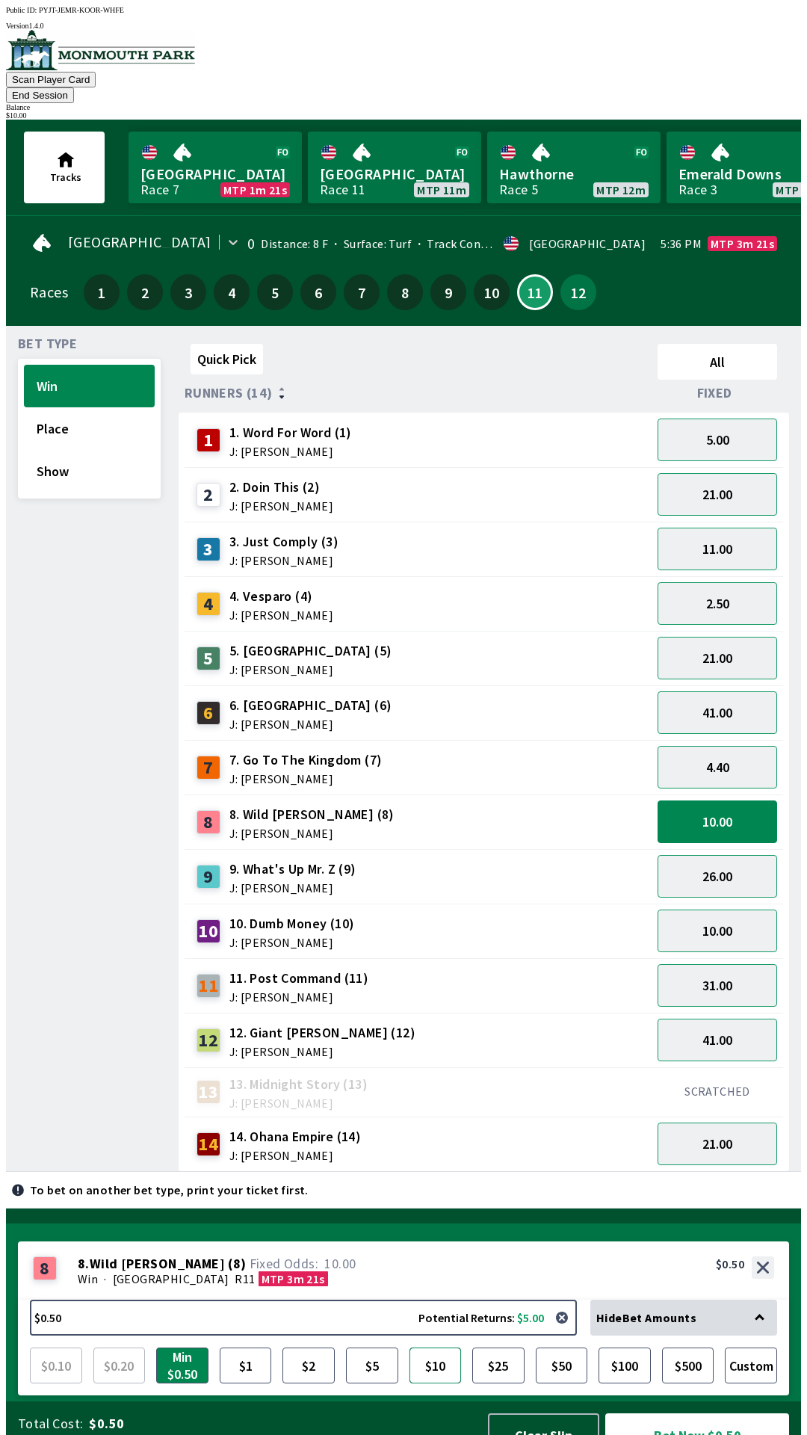
click at [444, 1350] on button "$10" at bounding box center [435, 1365] width 52 height 36
click at [678, 1413] on button "Bet Now $10.00" at bounding box center [697, 1435] width 184 height 44
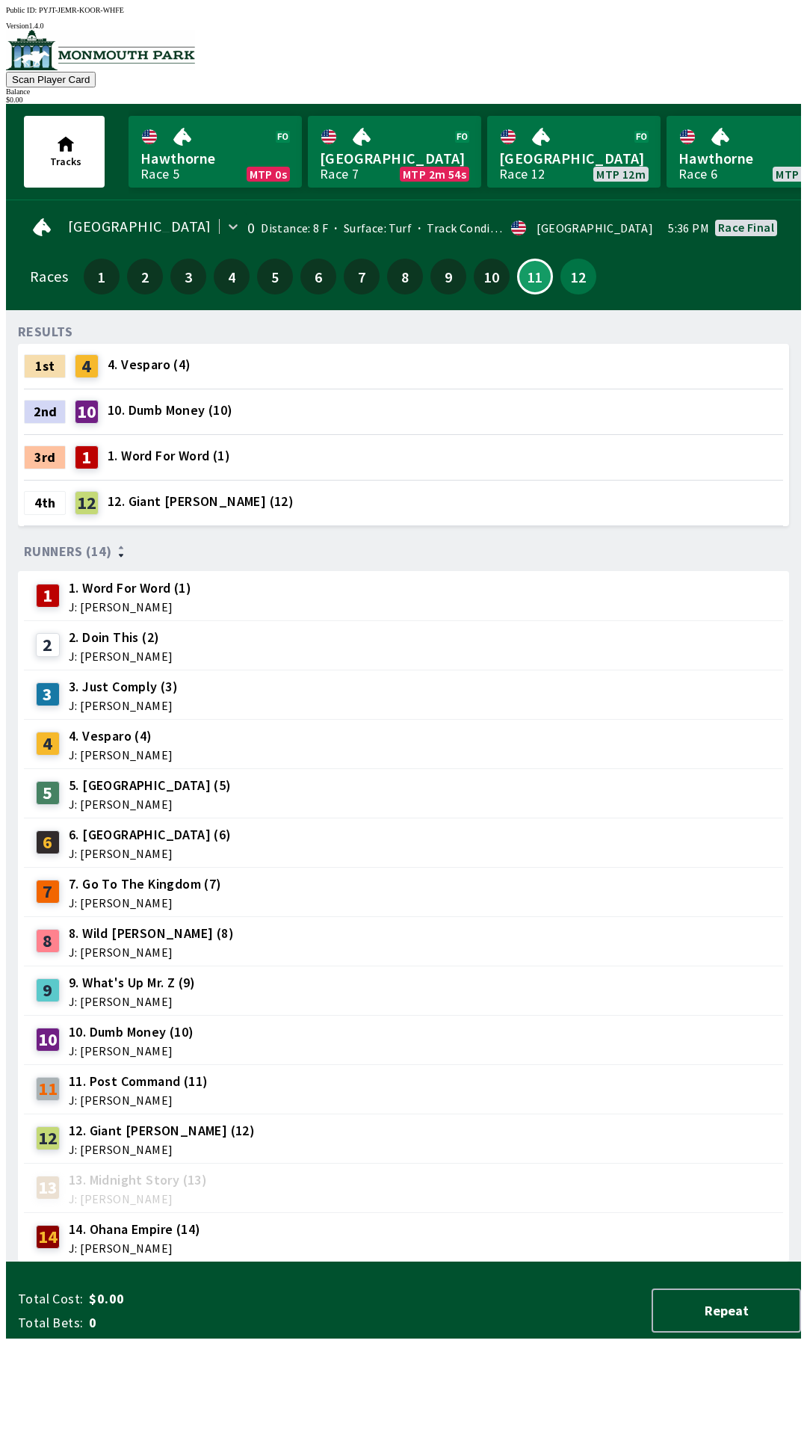
click at [158, 454] on span "1. Word For Word (1)" at bounding box center [169, 455] width 123 height 19
click at [560, 281] on div "12" at bounding box center [578, 277] width 36 height 36
